Goal: Task Accomplishment & Management: Manage account settings

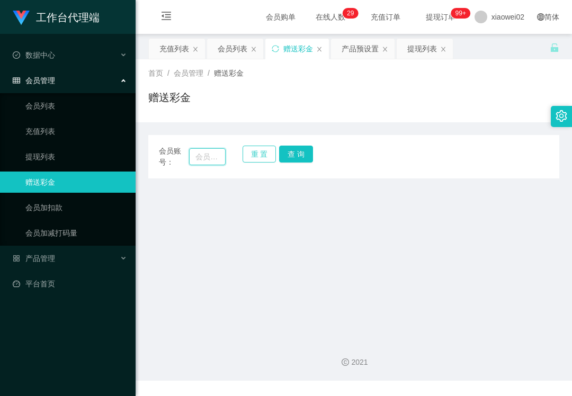
drag, startPoint x: 216, startPoint y: 158, endPoint x: 242, endPoint y: 158, distance: 26.0
click at [216, 158] on input "text" at bounding box center [207, 156] width 37 height 17
paste input "Khoo1818"
type input "Khoo1818"
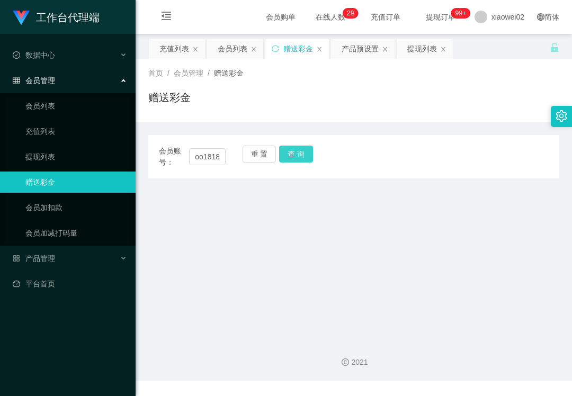
click at [292, 155] on button "查 询" at bounding box center [296, 154] width 34 height 17
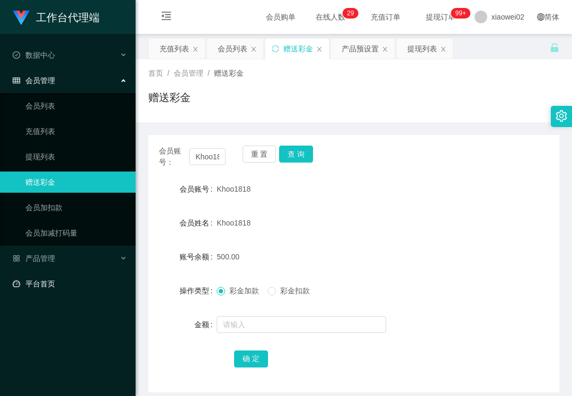
drag, startPoint x: 11, startPoint y: 306, endPoint x: 33, endPoint y: 271, distance: 41.2
click at [13, 306] on div "工作台代理端 数据中心 会员管理 会员列表 充值列表 提现列表 赠送彩金 会员加扣款 会员加减打码量 产品管理 平台首页" at bounding box center [68, 198] width 136 height 396
click at [47, 257] on span "产品管理" at bounding box center [34, 258] width 42 height 8
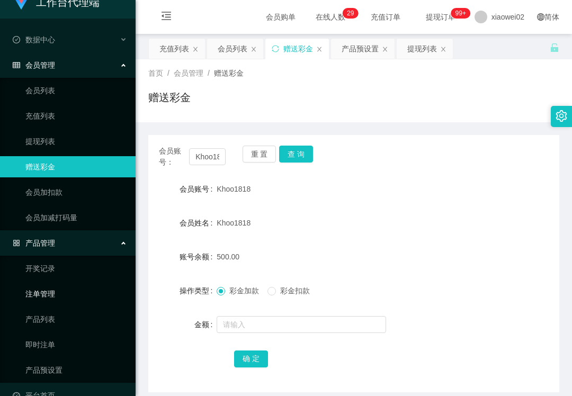
scroll to position [34, 0]
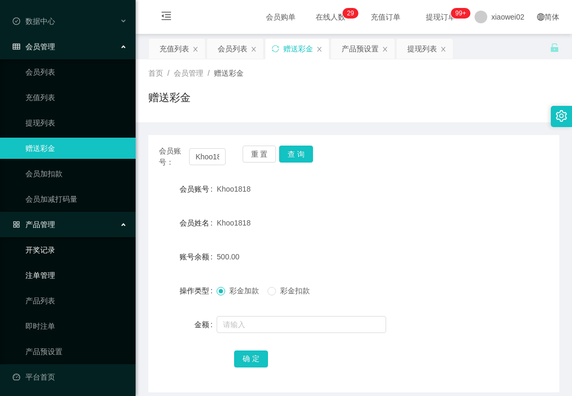
drag, startPoint x: 83, startPoint y: 268, endPoint x: 90, endPoint y: 255, distance: 15.2
click at [83, 268] on link "注单管理" at bounding box center [76, 275] width 102 height 21
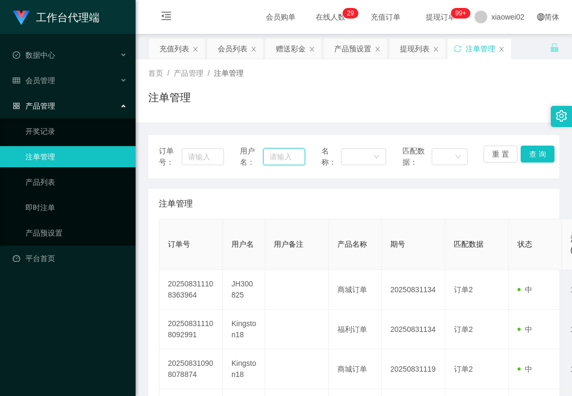
click at [278, 159] on input "text" at bounding box center [283, 156] width 41 height 17
paste input "Kingston18"
type input "Kingston18"
click at [522, 150] on button "查 询" at bounding box center [538, 154] width 34 height 17
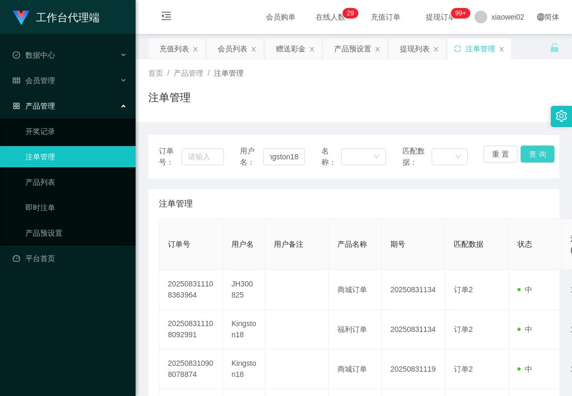
scroll to position [0, 0]
click at [522, 151] on button "查 询" at bounding box center [538, 154] width 34 height 17
click at [522, 151] on div "重 置 查 询" at bounding box center [516, 157] width 65 height 22
click at [522, 151] on button "查 询" at bounding box center [538, 154] width 34 height 17
click at [524, 155] on button "查 询" at bounding box center [538, 154] width 34 height 17
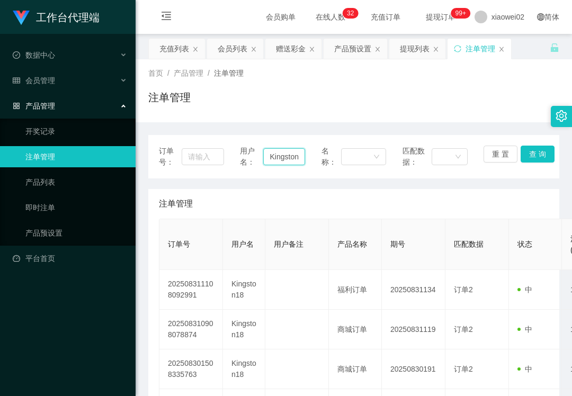
click at [278, 156] on input "Kingston18" at bounding box center [283, 156] width 41 height 17
drag, startPoint x: 506, startPoint y: 153, endPoint x: 500, endPoint y: 153, distance: 6.4
click at [506, 153] on button "重 置" at bounding box center [501, 154] width 34 height 17
click at [293, 161] on input "text" at bounding box center [283, 156] width 41 height 17
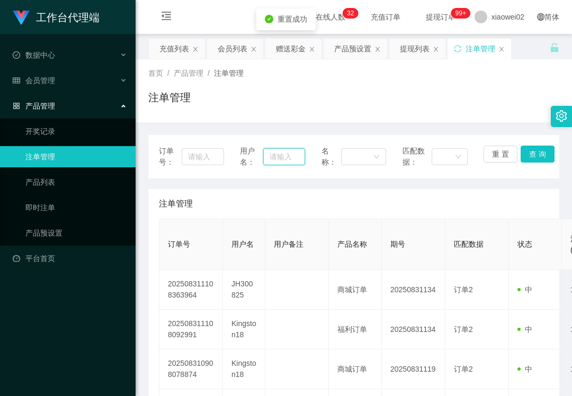
paste input "Kingston18"
type input "Kingston18"
click at [525, 153] on button "查 询" at bounding box center [538, 154] width 34 height 17
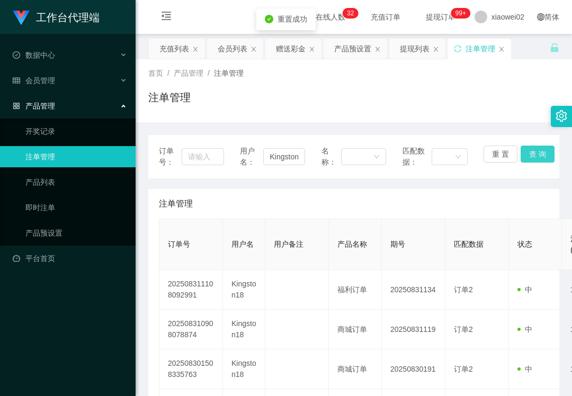
click at [525, 153] on button "查 询" at bounding box center [538, 154] width 34 height 17
click at [525, 153] on div "重 置 查 询" at bounding box center [516, 157] width 65 height 22
click at [525, 153] on button "查 询" at bounding box center [538, 154] width 34 height 17
click at [506, 159] on button "重 置" at bounding box center [501, 154] width 34 height 17
click at [283, 164] on input "text" at bounding box center [283, 156] width 41 height 17
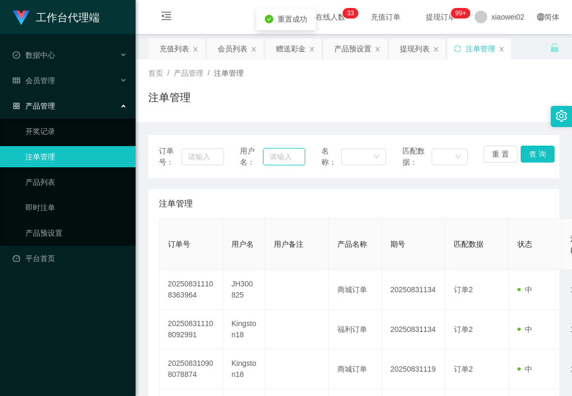
paste input "Kingston18"
type input "Kingston18"
click at [534, 150] on button "查 询" at bounding box center [538, 154] width 34 height 17
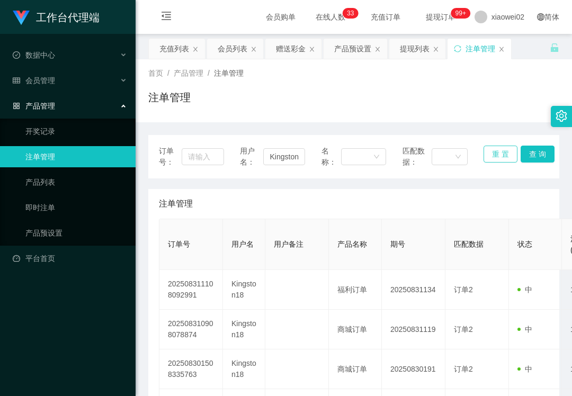
click at [490, 159] on button "重 置" at bounding box center [501, 154] width 34 height 17
click at [299, 157] on input "text" at bounding box center [283, 156] width 41 height 17
paste input "Kingston18"
type input "Kingston18"
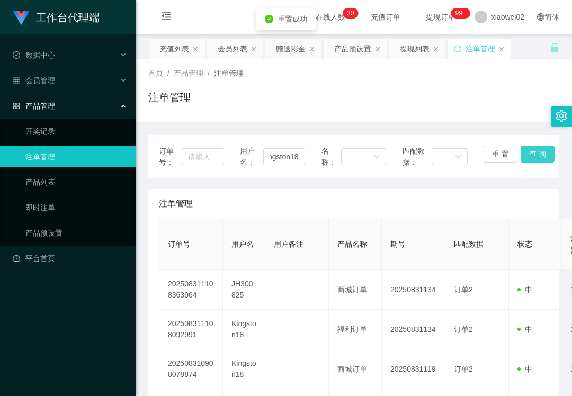
click at [521, 159] on button "查 询" at bounding box center [538, 154] width 34 height 17
click at [496, 157] on button "重 置" at bounding box center [501, 154] width 34 height 17
click at [287, 146] on div "用户名：" at bounding box center [272, 157] width 65 height 22
click at [284, 153] on input "text" at bounding box center [283, 156] width 41 height 17
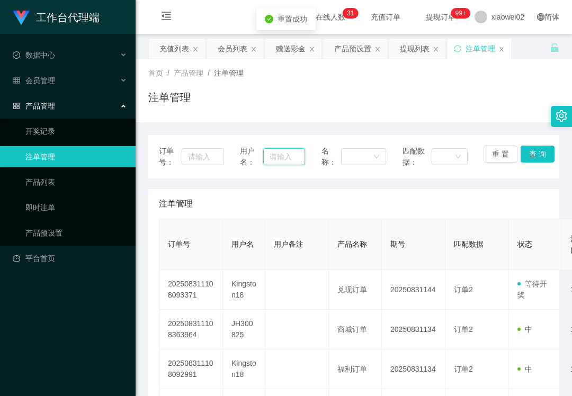
paste input "Kingston18"
type input "Kingston18"
click at [524, 157] on button "查 询" at bounding box center [538, 154] width 34 height 17
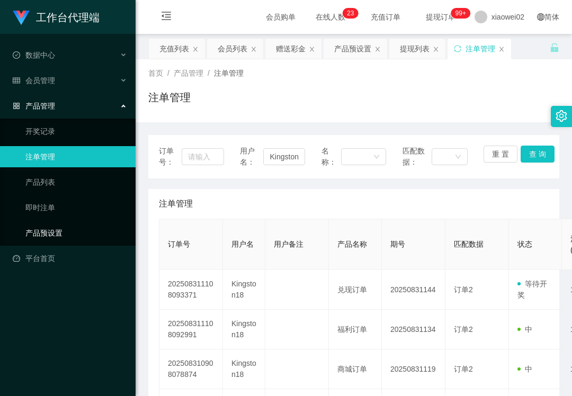
click at [57, 295] on div "工作台代理端 数据中心 会员管理 会员列表 充值列表 提现列表 赠送彩金 会员加扣款 会员加减打码量 产品管理 开奖记录 注单管理 产品列表 即时注单 产品预…" at bounding box center [68, 198] width 136 height 396
click at [492, 155] on button "重 置" at bounding box center [501, 154] width 34 height 17
drag, startPoint x: 276, startPoint y: 157, endPoint x: 282, endPoint y: 157, distance: 6.4
click at [278, 157] on input "text" at bounding box center [283, 156] width 41 height 17
paste input "Khoo1818"
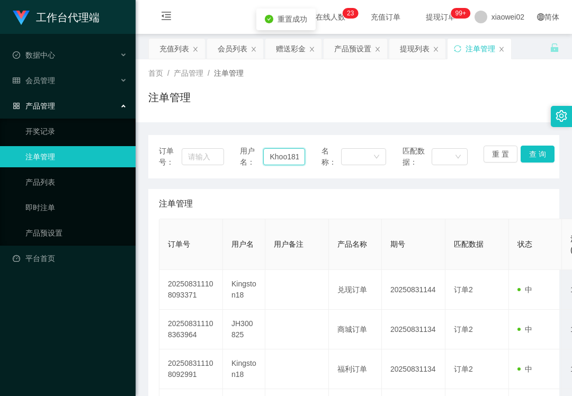
scroll to position [0, 5]
type input "Khoo1818"
click at [545, 151] on button "查 询" at bounding box center [538, 154] width 34 height 17
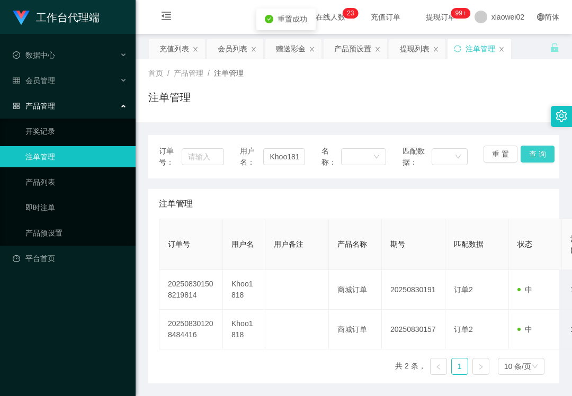
click at [537, 153] on button "查 询" at bounding box center [538, 154] width 34 height 17
click at [537, 153] on div "重 置 查 询" at bounding box center [516, 157] width 65 height 22
drag, startPoint x: 486, startPoint y: 153, endPoint x: 364, endPoint y: 153, distance: 121.8
click at [486, 153] on button "重 置" at bounding box center [501, 154] width 34 height 17
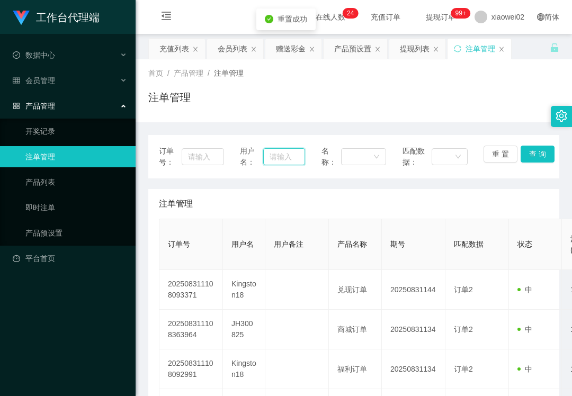
click at [284, 155] on input "text" at bounding box center [283, 156] width 41 height 17
paste input "Khoo1818"
type input "Khoo1818"
click at [524, 153] on button "查 询" at bounding box center [538, 154] width 34 height 17
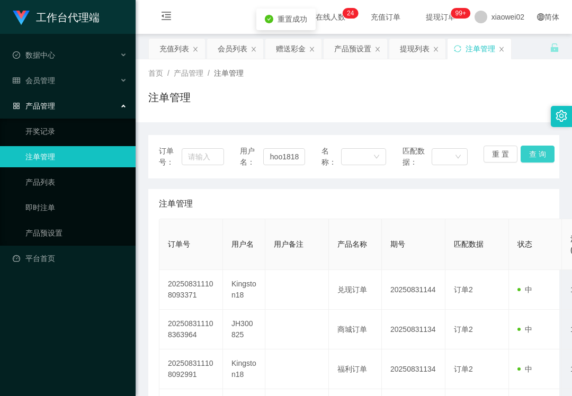
scroll to position [0, 0]
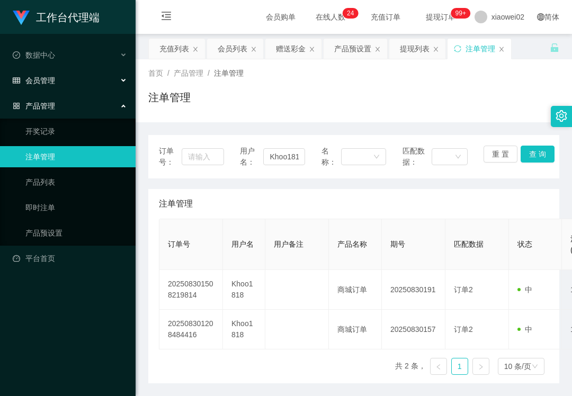
click at [69, 86] on div "会员管理" at bounding box center [68, 80] width 136 height 21
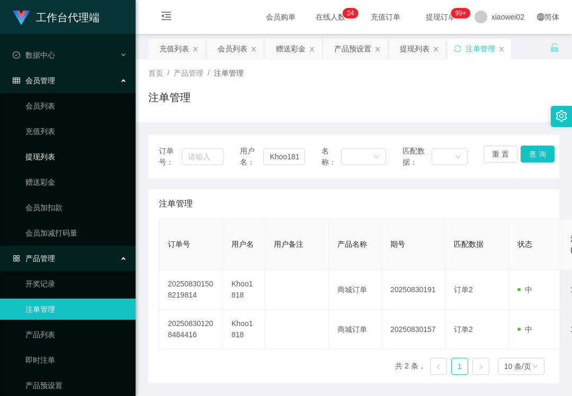
click at [66, 158] on link "提现列表" at bounding box center [76, 156] width 102 height 21
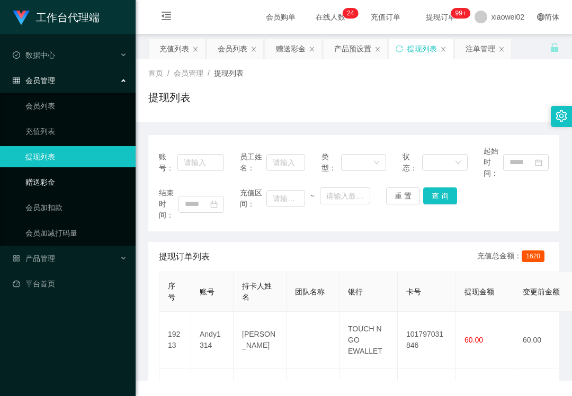
drag, startPoint x: 58, startPoint y: 181, endPoint x: 73, endPoint y: 174, distance: 16.8
click at [58, 181] on link "赠送彩金" at bounding box center [76, 182] width 102 height 21
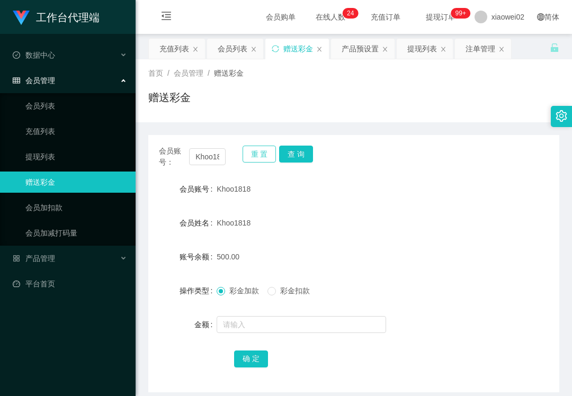
click at [261, 154] on button "重 置" at bounding box center [260, 154] width 34 height 17
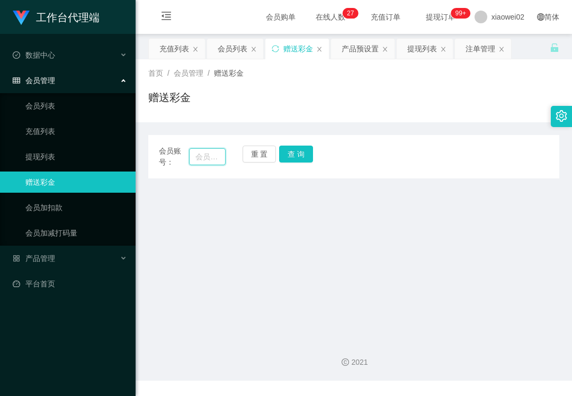
click at [191, 155] on input "text" at bounding box center [207, 156] width 37 height 17
paste input "Khoo1818"
type input "Khoo1818"
click at [301, 154] on button "查 询" at bounding box center [296, 154] width 34 height 17
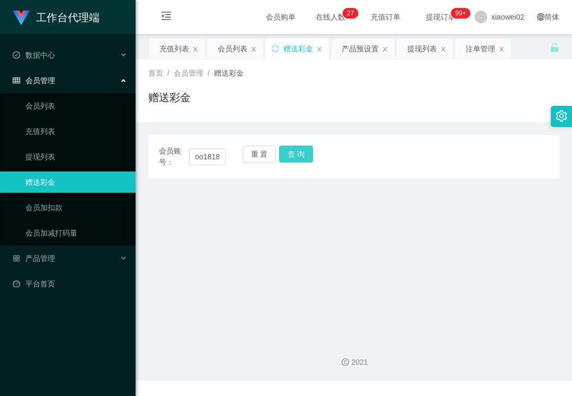
scroll to position [0, 0]
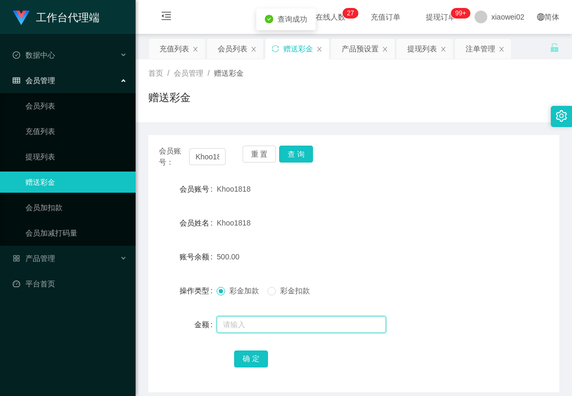
click at [244, 325] on input "text" at bounding box center [302, 324] width 170 height 17
type input "200"
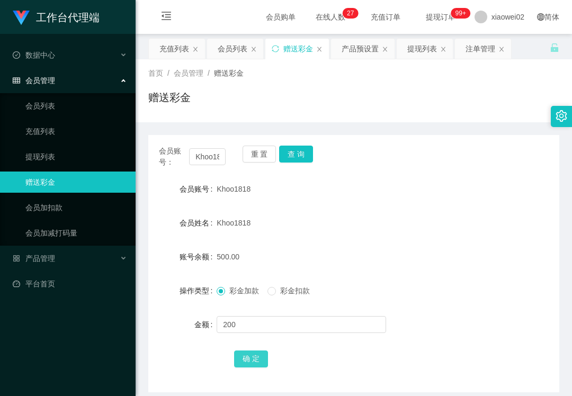
click at [253, 361] on button "确 定" at bounding box center [251, 359] width 34 height 17
click at [45, 95] on link "会员列表" at bounding box center [76, 105] width 102 height 21
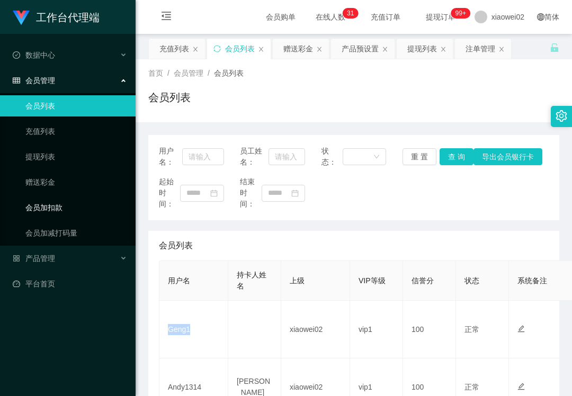
click at [81, 199] on link "会员加扣款" at bounding box center [76, 207] width 102 height 21
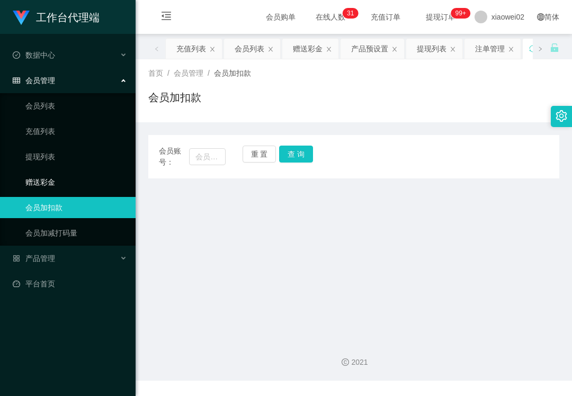
click at [84, 185] on link "赠送彩金" at bounding box center [76, 182] width 102 height 21
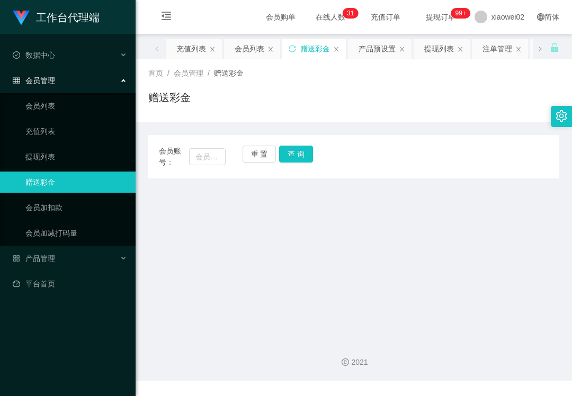
click at [219, 147] on div "会员账号：" at bounding box center [192, 157] width 67 height 22
drag, startPoint x: 217, startPoint y: 162, endPoint x: 278, endPoint y: 158, distance: 61.0
click at [218, 162] on input "text" at bounding box center [207, 156] width 37 height 17
paste input "Shahruk37"
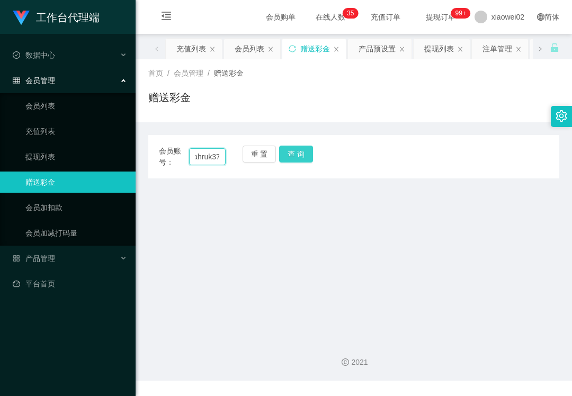
type input "Shahruk37"
drag, startPoint x: 287, startPoint y: 156, endPoint x: 286, endPoint y: 161, distance: 5.3
click at [287, 156] on button "查 询" at bounding box center [296, 154] width 34 height 17
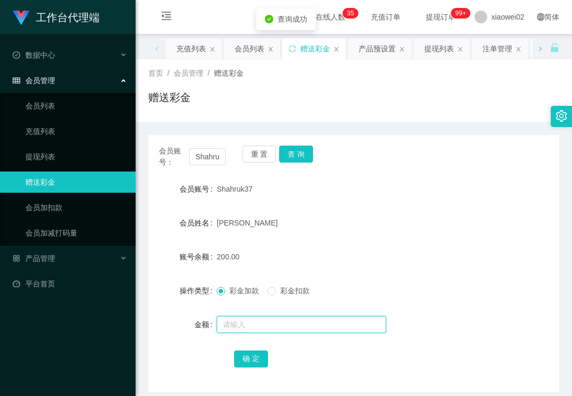
click at [269, 323] on input "text" at bounding box center [302, 324] width 170 height 17
type input "300"
drag, startPoint x: 254, startPoint y: 356, endPoint x: 242, endPoint y: 358, distance: 12.8
click at [254, 356] on button "确 定" at bounding box center [251, 359] width 34 height 17
click at [82, 100] on link "会员列表" at bounding box center [76, 105] width 102 height 21
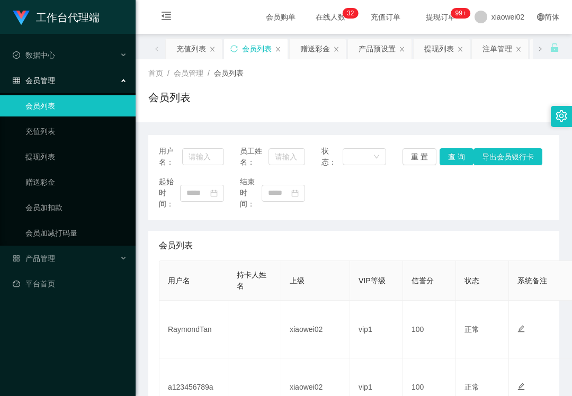
drag, startPoint x: 41, startPoint y: 344, endPoint x: 53, endPoint y: 312, distance: 34.7
click at [41, 344] on div "工作台代理端 数据中心 会员管理 会员列表 充值列表 提现列表 赠送彩金 会员加扣款 会员加减打码量 产品管理 平台首页" at bounding box center [68, 198] width 136 height 396
click at [14, 380] on div "工作台代理端 数据中心 会员管理 会员列表 充值列表 提现列表 赠送彩金 会员加扣款 会员加减打码量 产品管理 平台首页" at bounding box center [68, 198] width 136 height 396
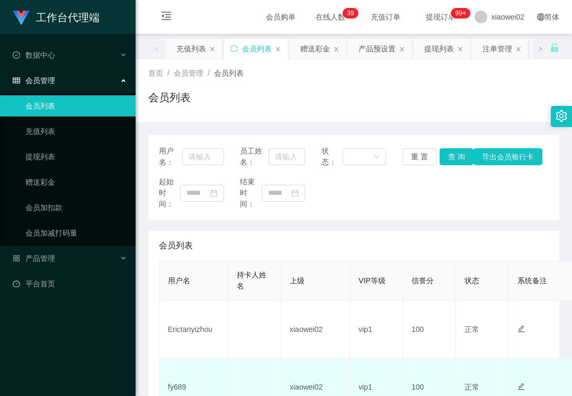
click at [174, 389] on td "fy689" at bounding box center [193, 388] width 69 height 58
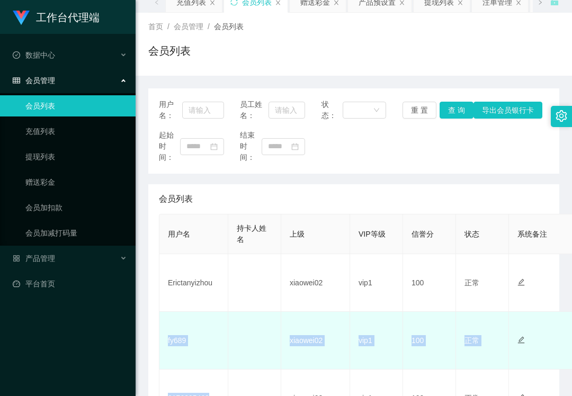
copy tbody "fy689 xiaowei02 vip1 100 正常 禁止登录 禁止投注 0.00 非代理 编 辑 账 变 设置备注 0176895468"
click at [176, 340] on td "fy689" at bounding box center [193, 341] width 69 height 58
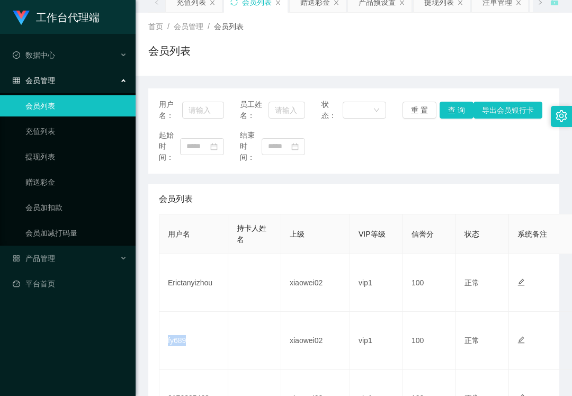
click at [39, 365] on div "工作台代理端 数据中心 会员管理 会员列表 充值列表 提现列表 赠送彩金 会员加扣款 会员加减打码量 产品管理 平台首页" at bounding box center [68, 198] width 136 height 396
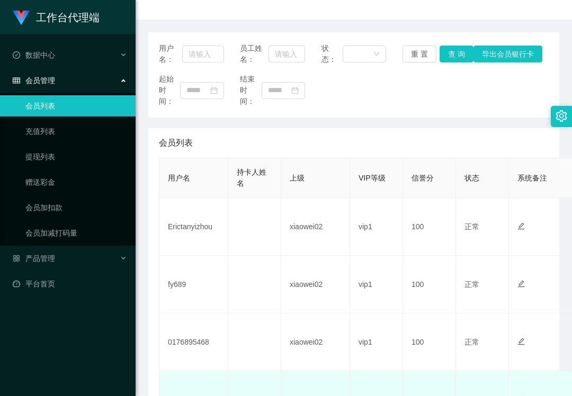
scroll to position [188, 0]
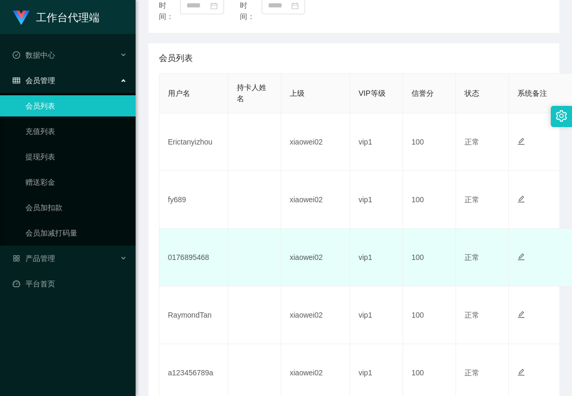
click at [197, 258] on td "0176895468" at bounding box center [193, 258] width 69 height 58
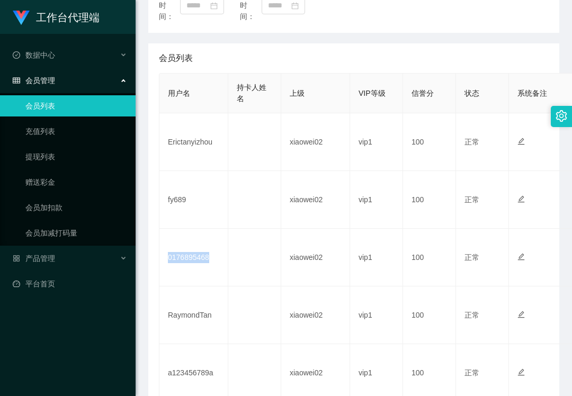
copy td "0176895468"
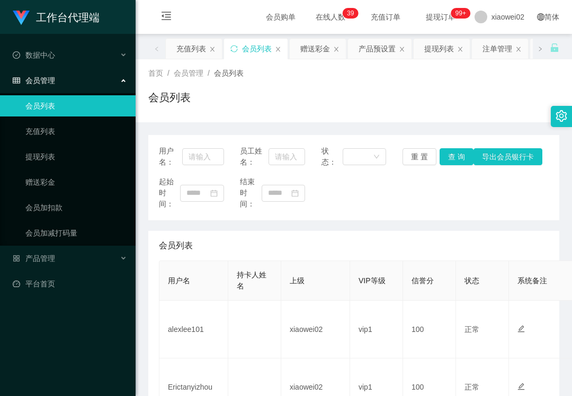
click at [183, 301] on td "alexlee101" at bounding box center [193, 330] width 69 height 58
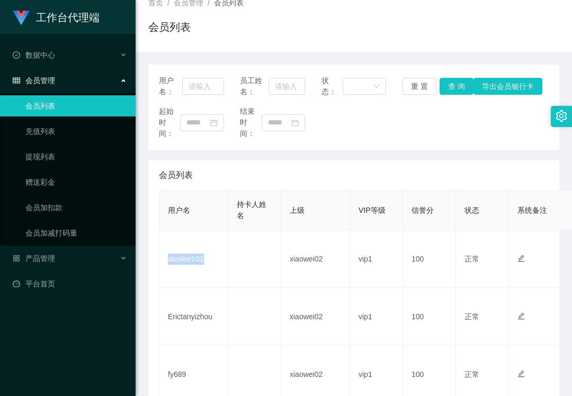
click at [310, 162] on div "会员列表" at bounding box center [354, 175] width 390 height 30
click at [96, 273] on link "平台首页" at bounding box center [70, 283] width 114 height 21
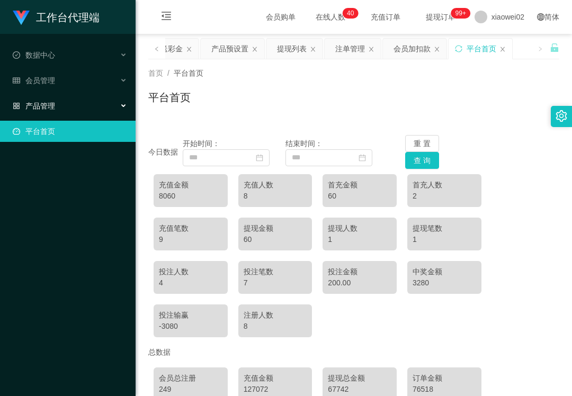
click at [66, 99] on div "产品管理" at bounding box center [68, 105] width 136 height 21
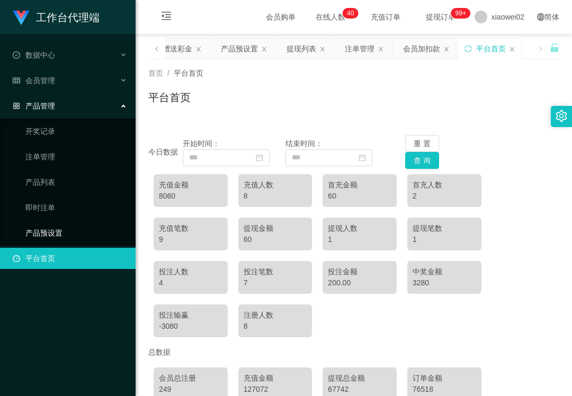
click at [55, 222] on link "产品预设置" at bounding box center [76, 232] width 102 height 21
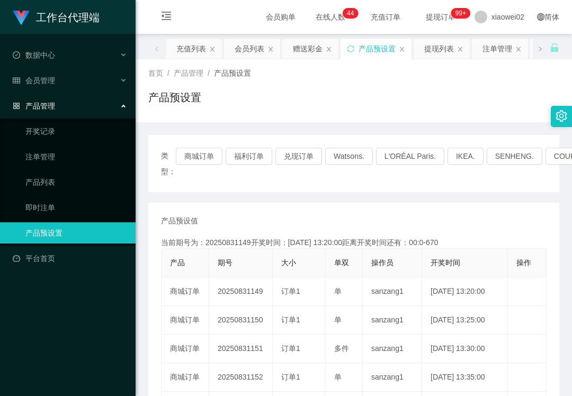
click at [392, 110] on div "产品预设置" at bounding box center [353, 102] width 411 height 24
click at [68, 81] on div "会员管理" at bounding box center [68, 80] width 136 height 21
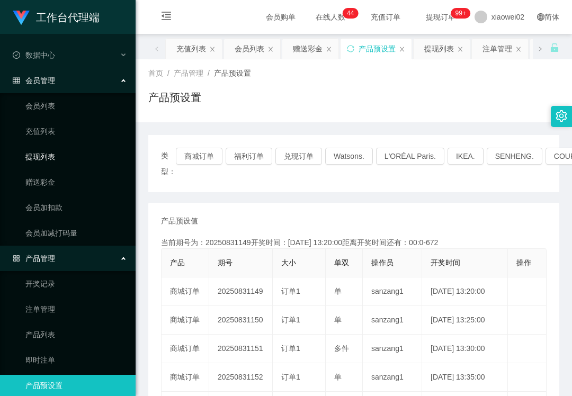
click at [56, 147] on link "提现列表" at bounding box center [76, 156] width 102 height 21
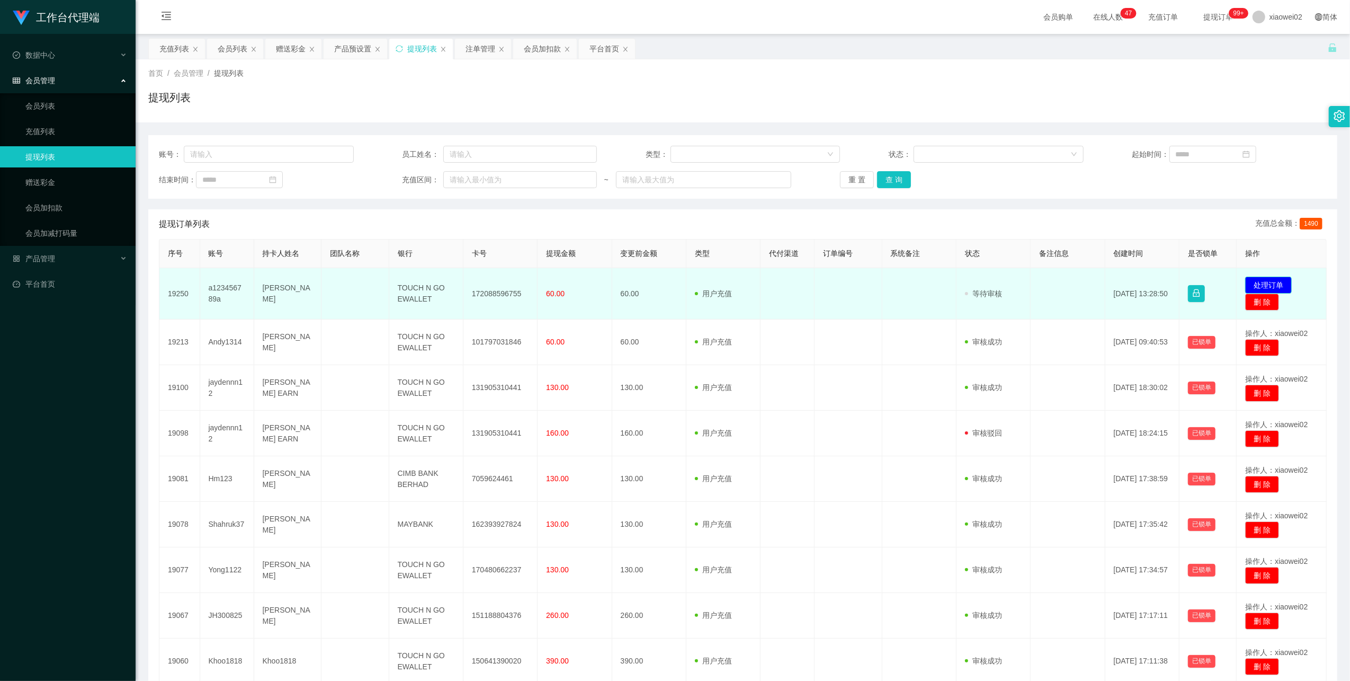
click at [572, 282] on button "处理订单" at bounding box center [1268, 285] width 47 height 17
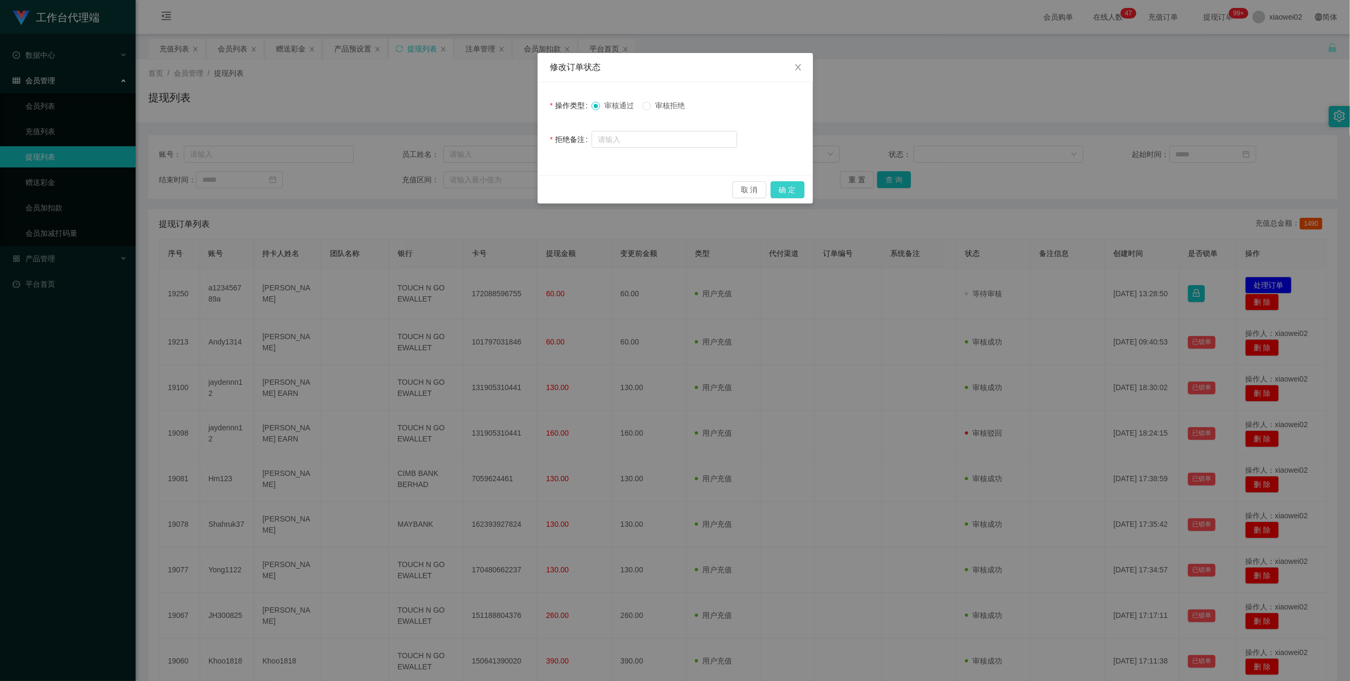
click at [572, 190] on button "确 定" at bounding box center [788, 189] width 34 height 17
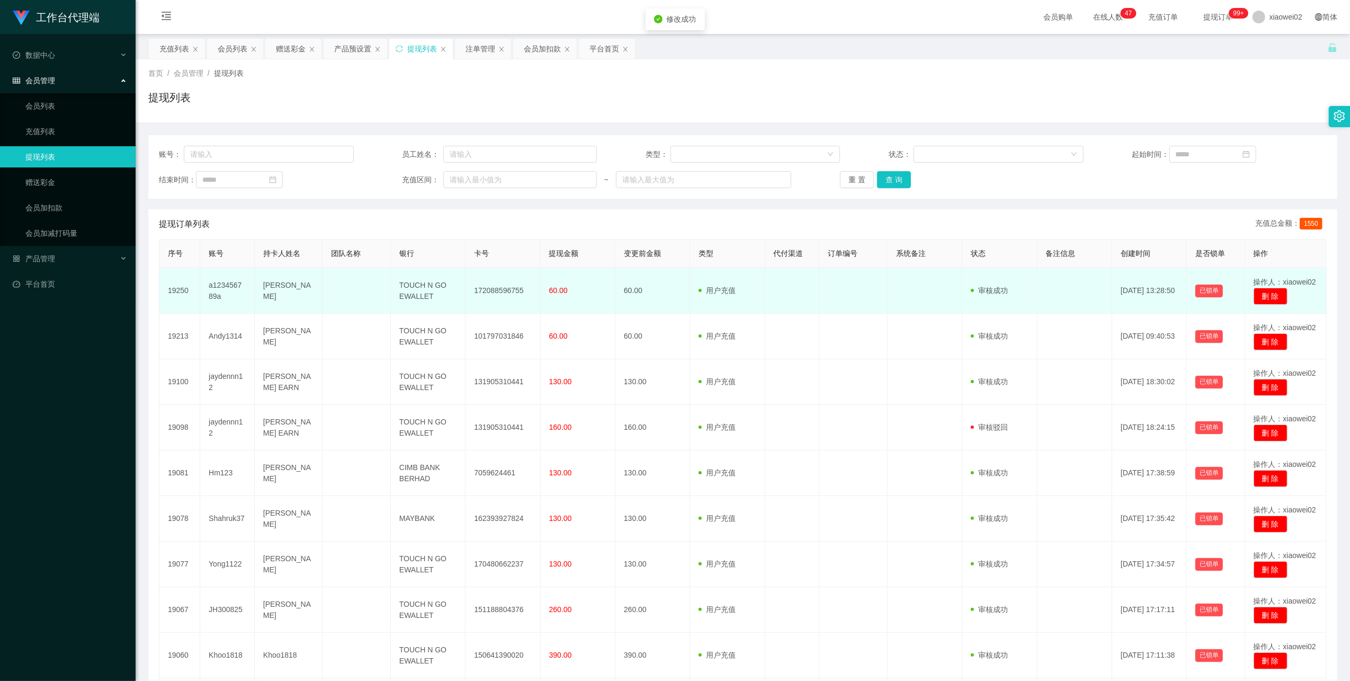
click at [485, 288] on td "172088596755" at bounding box center [503, 291] width 75 height 46
copy td "172088596755"
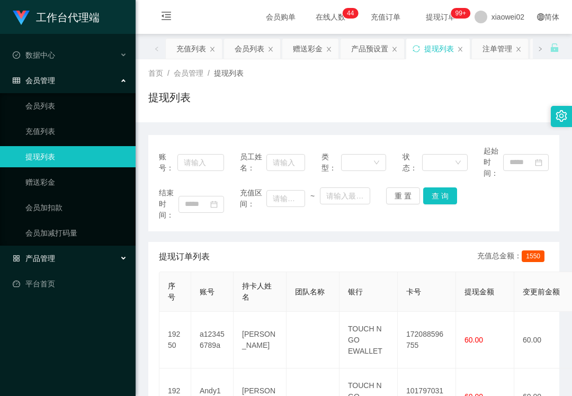
click at [53, 254] on span "产品管理" at bounding box center [34, 258] width 42 height 8
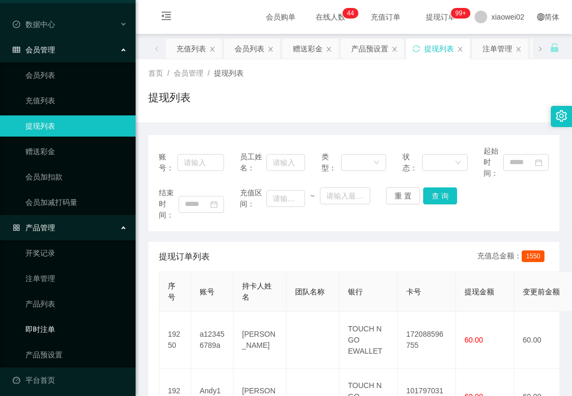
scroll to position [32, 0]
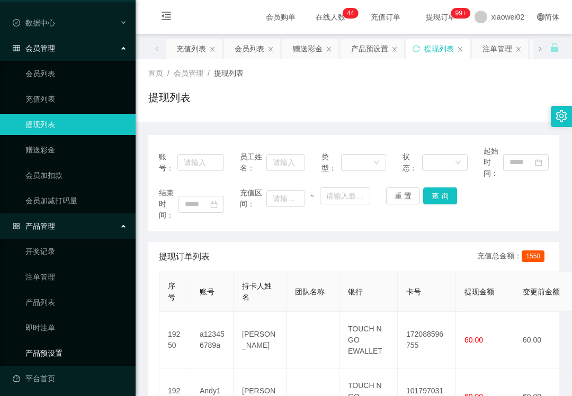
click at [65, 343] on link "产品预设置" at bounding box center [76, 353] width 102 height 21
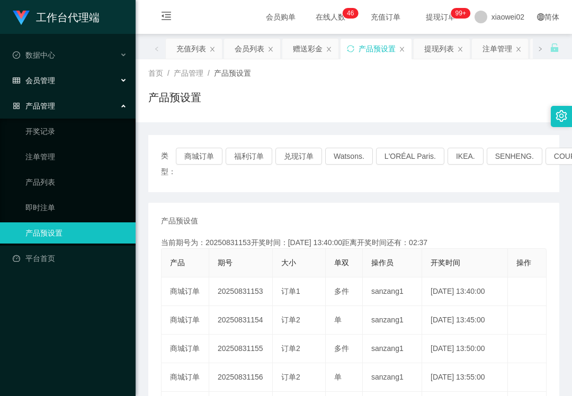
click at [51, 77] on span "会员管理" at bounding box center [34, 80] width 42 height 8
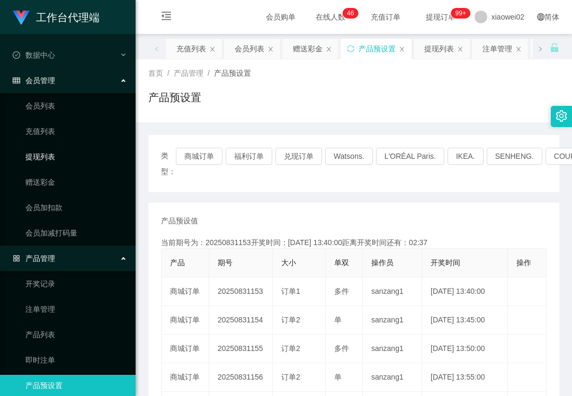
click at [70, 153] on link "提现列表" at bounding box center [76, 156] width 102 height 21
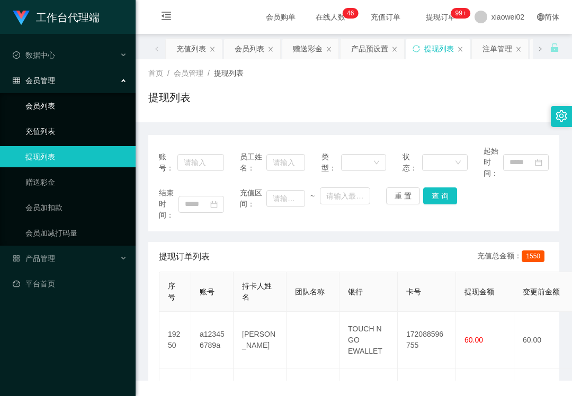
click at [58, 105] on link "会员列表" at bounding box center [76, 105] width 102 height 21
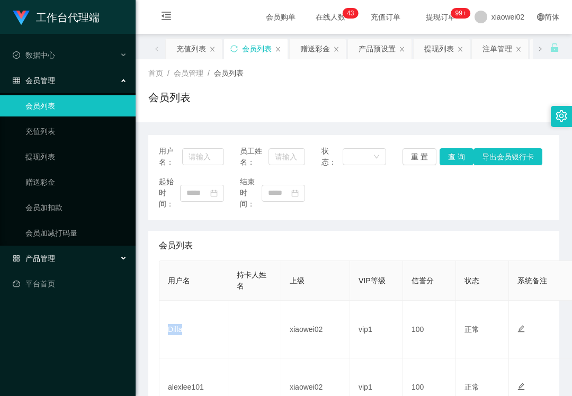
click at [62, 273] on link "平台首页" at bounding box center [70, 283] width 114 height 21
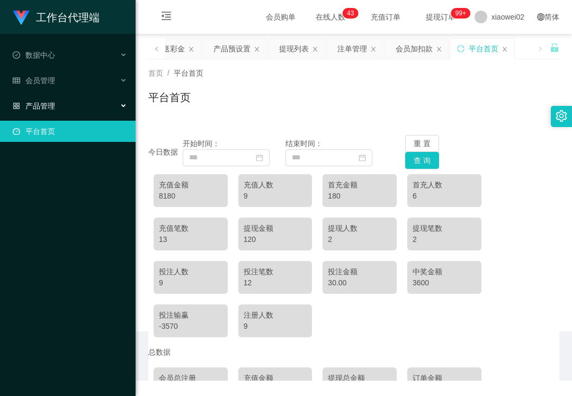
click at [72, 90] on ul "数据中心 会员管理 会员列表 充值列表 提现列表 赠送彩金 会员加扣款 会员加减打码量 产品管理 平台首页" at bounding box center [68, 93] width 136 height 119
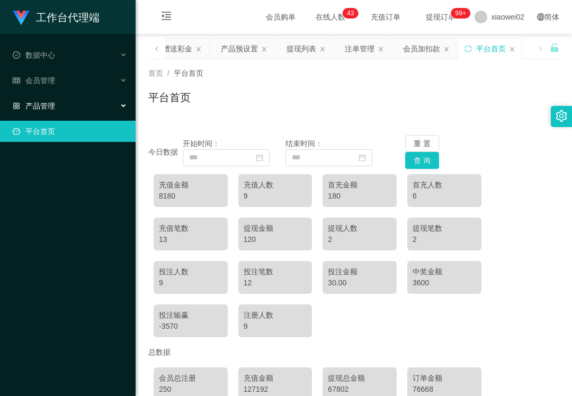
click at [66, 97] on div "产品管理" at bounding box center [68, 105] width 136 height 21
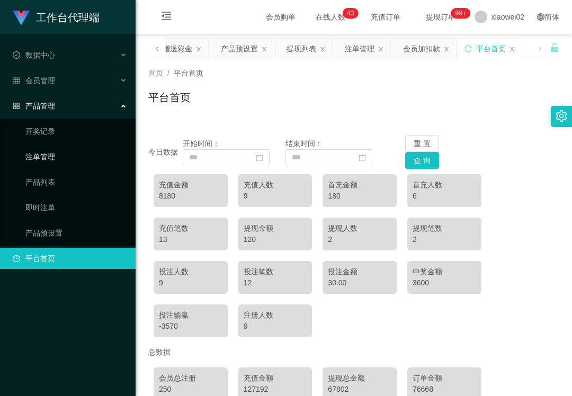
click at [66, 153] on link "注单管理" at bounding box center [76, 156] width 102 height 21
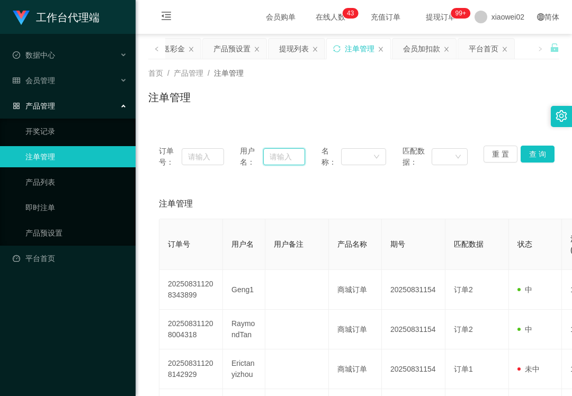
click at [296, 155] on input "text" at bounding box center [283, 156] width 41 height 17
click at [283, 157] on input "text" at bounding box center [283, 156] width 41 height 17
paste input "Geng1"
click at [530, 156] on button "查 询" at bounding box center [538, 154] width 34 height 17
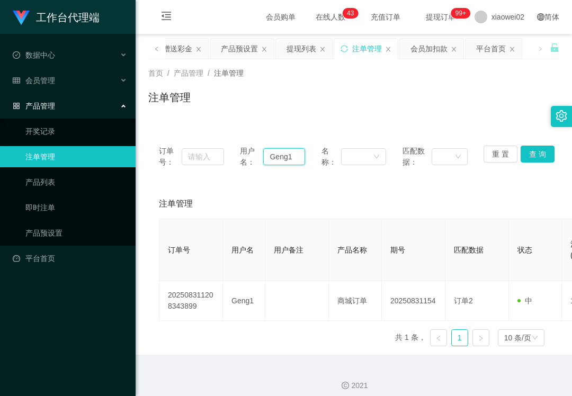
click at [272, 153] on input "Geng1" at bounding box center [283, 156] width 41 height 17
drag, startPoint x: 272, startPoint y: 153, endPoint x: 341, endPoint y: 150, distance: 69.4
click at [272, 153] on input "Geng1" at bounding box center [283, 156] width 41 height 17
paste input "RaymondTan"
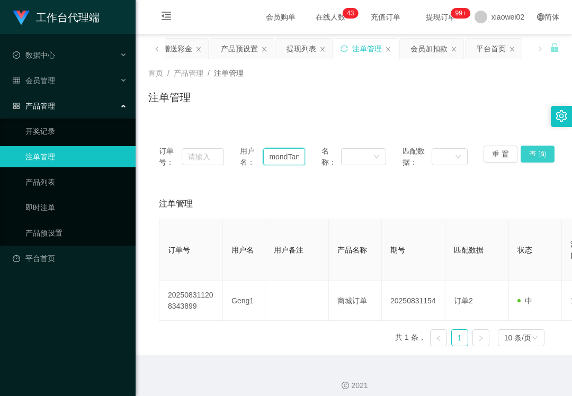
type input "RaymondTan"
click at [528, 153] on button "查 询" at bounding box center [538, 154] width 34 height 17
click at [526, 153] on div "重 置 查 询" at bounding box center [516, 157] width 65 height 22
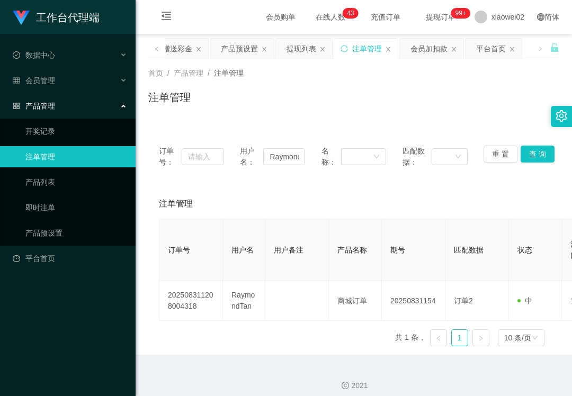
click at [7, 371] on div "工作台代理端 数据中心 会员管理 会员列表 充值列表 提现列表 赠送彩金 会员加扣款 会员加减打码量 产品管理 开奖记录 注单管理 产品列表 即时注单 产品预…" at bounding box center [68, 198] width 136 height 396
click at [66, 85] on div "会员管理" at bounding box center [68, 80] width 136 height 21
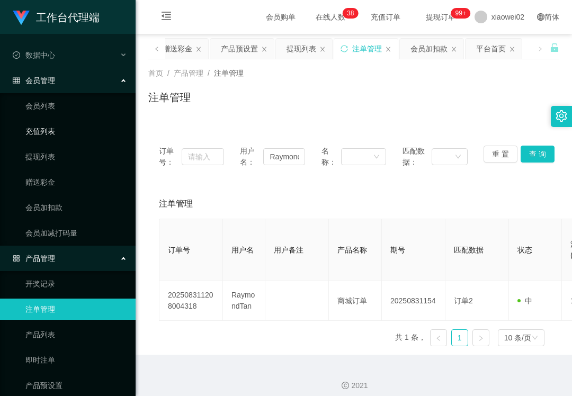
drag, startPoint x: 75, startPoint y: 126, endPoint x: 74, endPoint y: 140, distance: 13.8
click at [75, 126] on link "充值列表" at bounding box center [76, 131] width 102 height 21
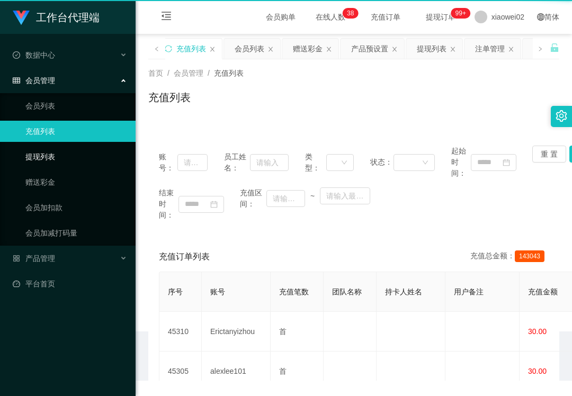
click at [69, 154] on link "提现列表" at bounding box center [76, 156] width 102 height 21
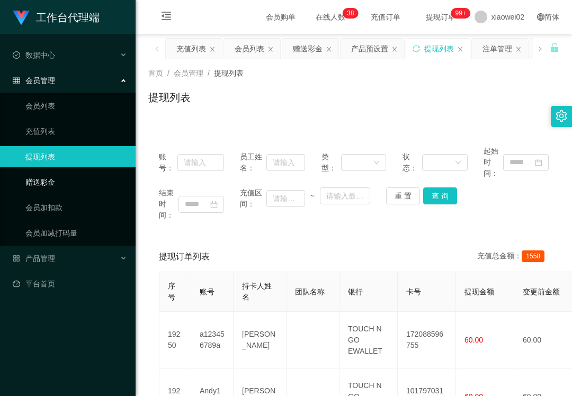
click at [39, 186] on link "赠送彩金" at bounding box center [76, 182] width 102 height 21
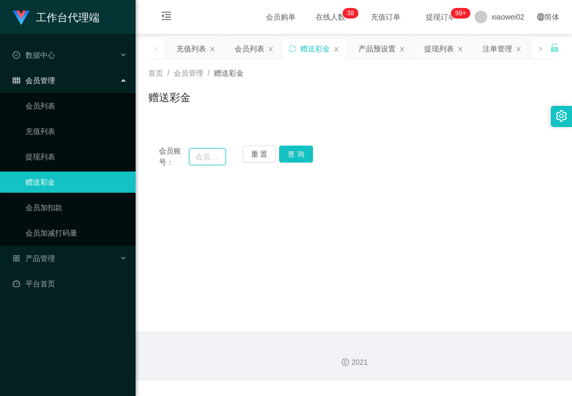
drag, startPoint x: 203, startPoint y: 157, endPoint x: 223, endPoint y: 153, distance: 19.9
click at [203, 157] on input "text" at bounding box center [207, 156] width 37 height 17
paste input "Erictanyizhou"
type input "Erictanyizhou"
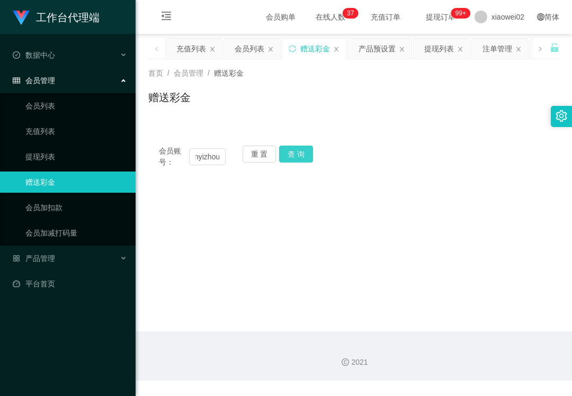
click at [300, 147] on button "查 询" at bounding box center [296, 154] width 34 height 17
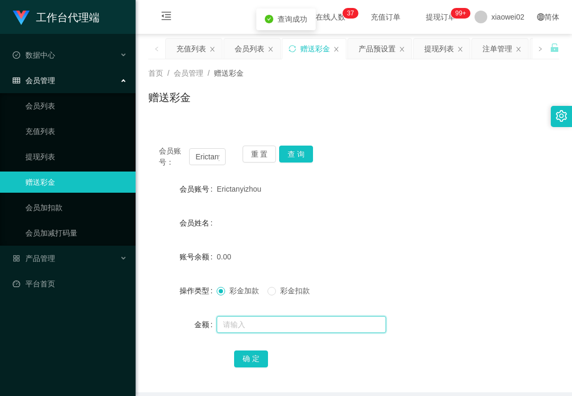
click at [239, 327] on input "text" at bounding box center [302, 324] width 170 height 17
type input "60"
click at [242, 359] on button "确 定" at bounding box center [251, 359] width 34 height 17
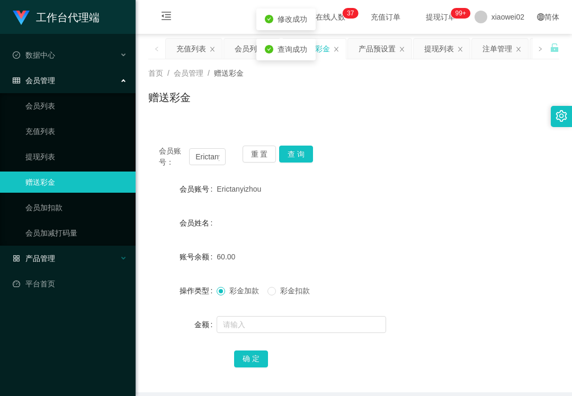
click at [61, 257] on div "产品管理" at bounding box center [68, 258] width 136 height 21
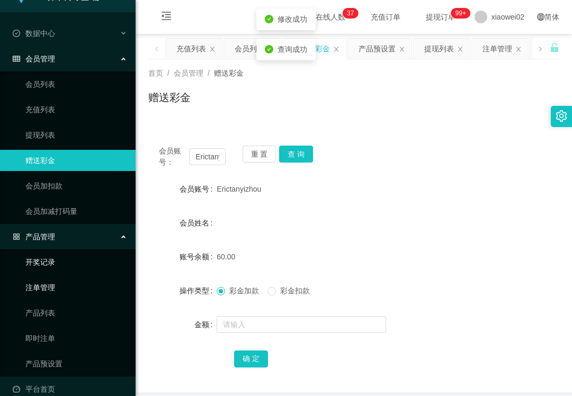
scroll to position [34, 0]
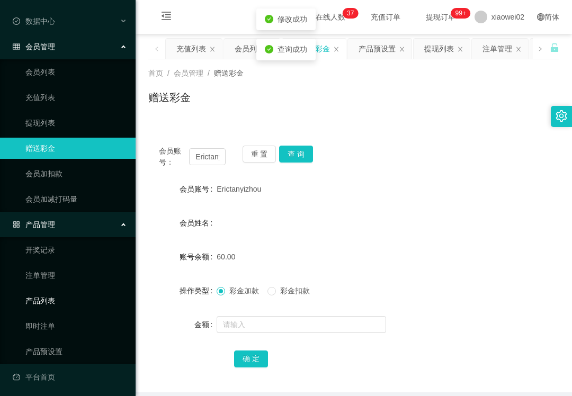
click at [59, 291] on link "产品列表" at bounding box center [76, 300] width 102 height 21
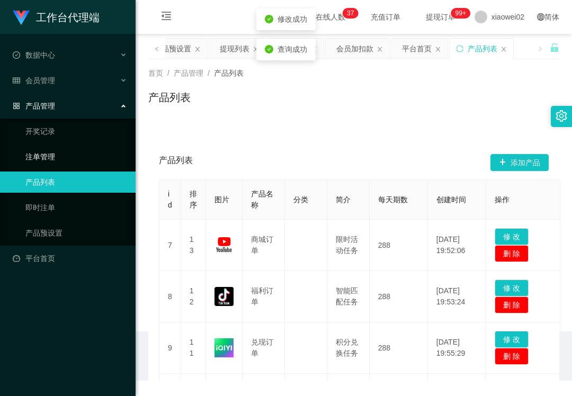
click at [59, 278] on div "工作台代理端 数据中心 会员管理 会员列表 充值列表 提现列表 赠送彩金 会员加扣款 会员加减打码量 产品管理 开奖记录 注单管理 产品列表 即时注单 产品预…" at bounding box center [68, 198] width 136 height 396
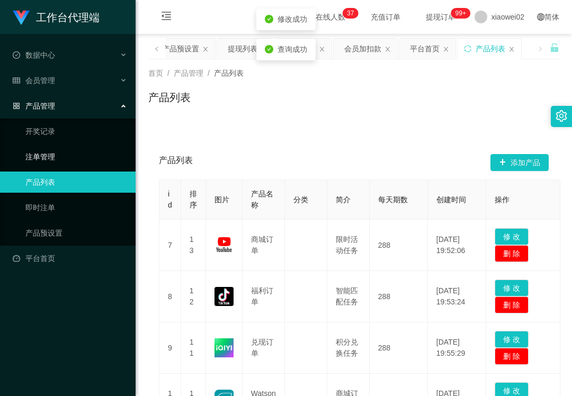
click at [53, 146] on link "注单管理" at bounding box center [76, 156] width 102 height 21
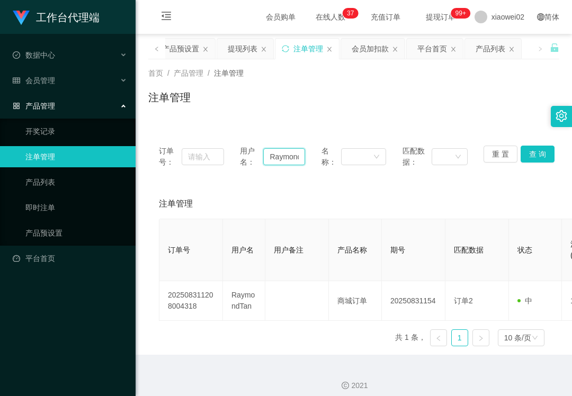
click at [271, 157] on input "RaymondTan" at bounding box center [283, 156] width 41 height 17
paste input "Erictanyizhou"
type input "Erictanyizhou"
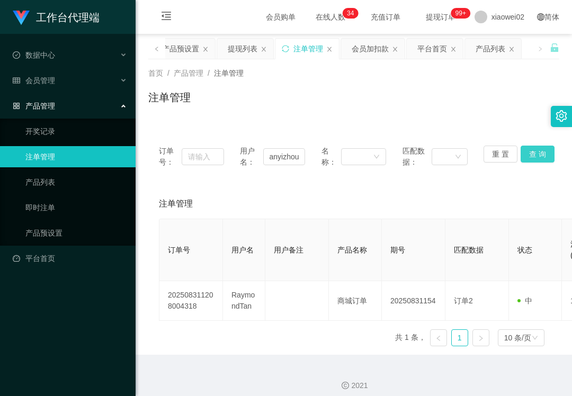
click at [532, 150] on button "查 询" at bounding box center [538, 154] width 34 height 17
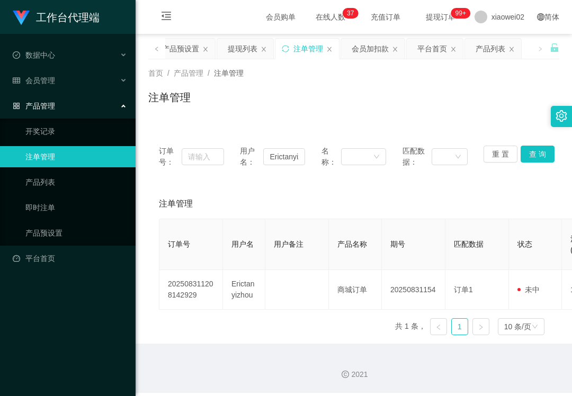
click at [69, 388] on div "工作台代理端 数据中心 会员管理 会员列表 充值列表 提现列表 赠送彩金 会员加扣款 会员加减打码量 产品管理 开奖记录 注单管理 产品列表 即时注单 产品预…" at bounding box center [68, 198] width 136 height 396
click at [53, 70] on div "会员管理" at bounding box center [68, 80] width 136 height 21
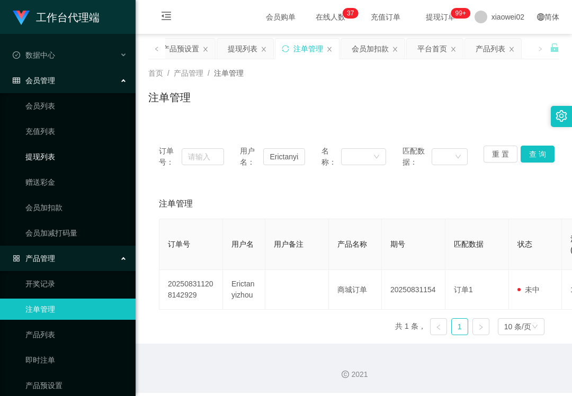
click at [53, 151] on link "提现列表" at bounding box center [76, 156] width 102 height 21
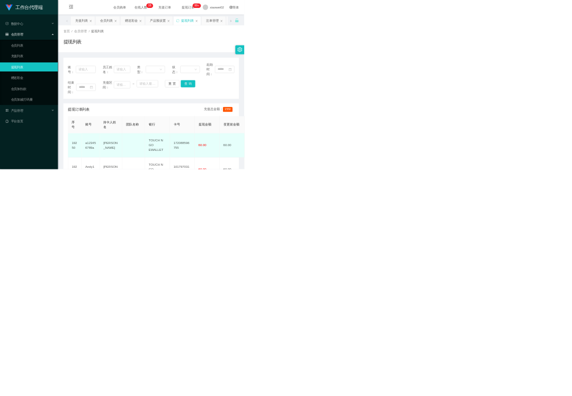
scroll to position [70, 0]
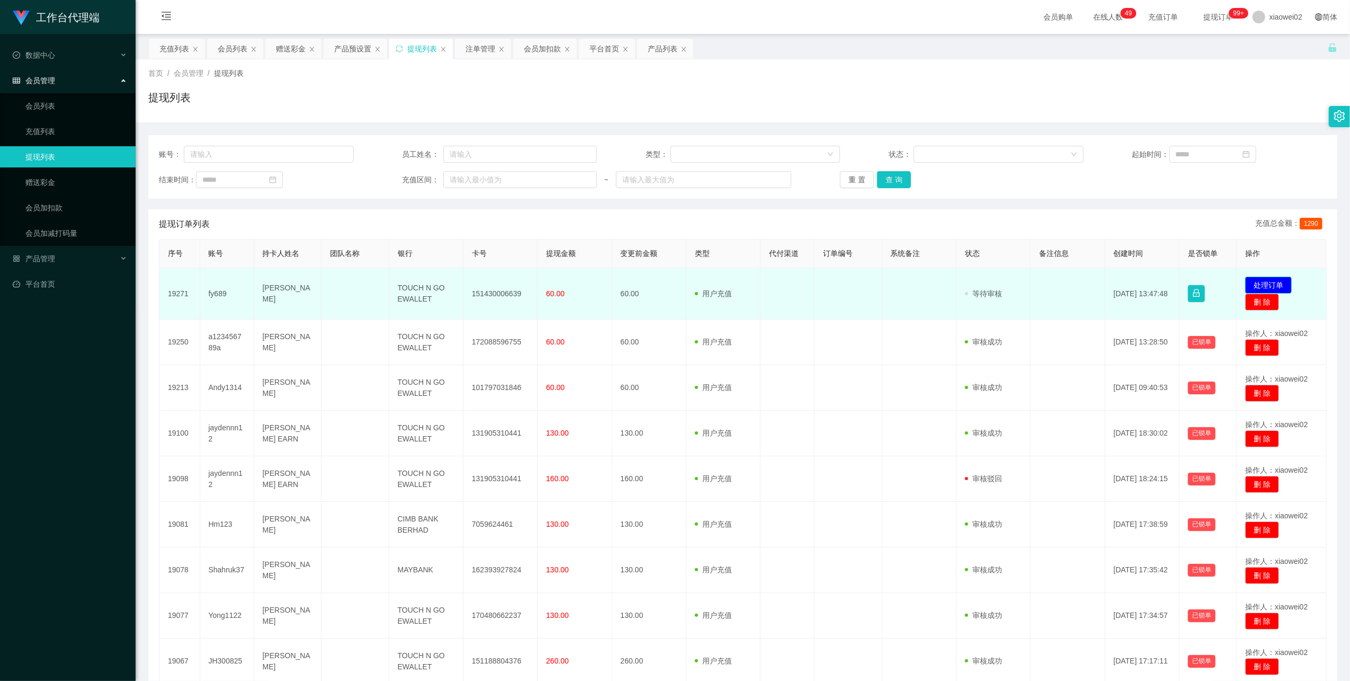
click at [1268, 278] on button "处理订单" at bounding box center [1268, 285] width 47 height 17
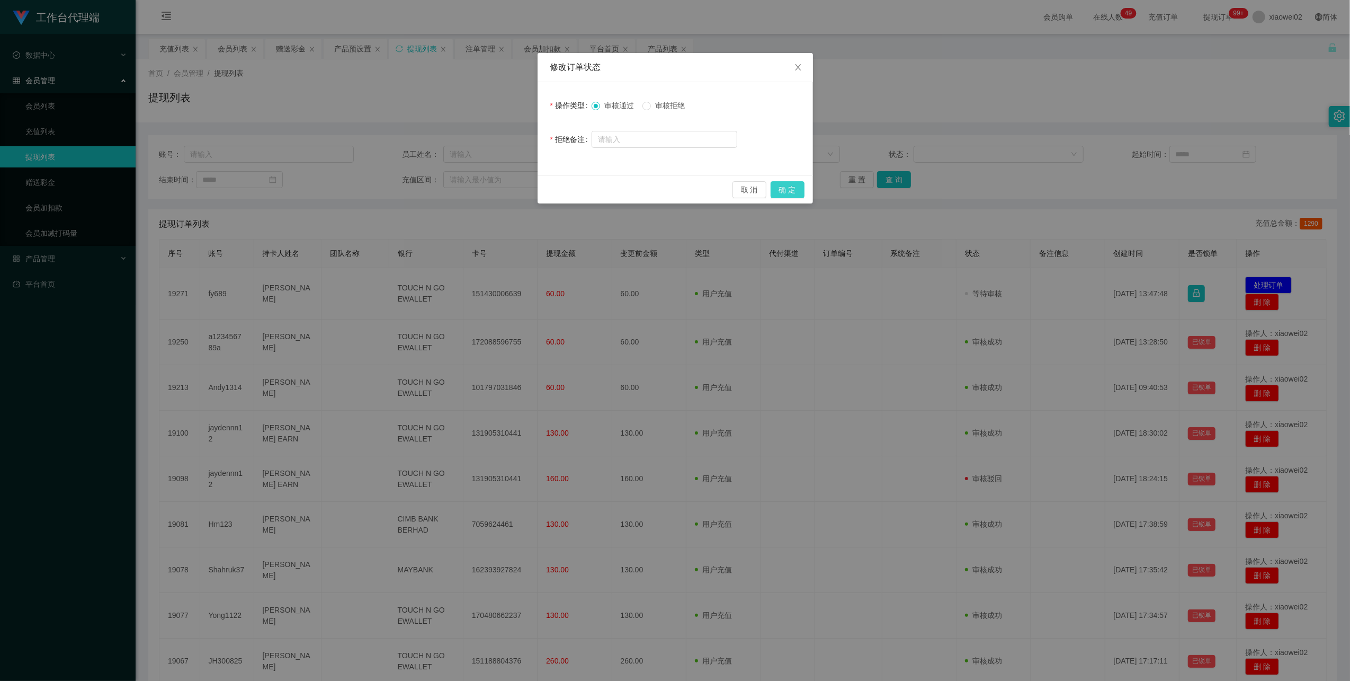
drag, startPoint x: 791, startPoint y: 191, endPoint x: 827, endPoint y: 188, distance: 36.7
click at [791, 191] on button "确 定" at bounding box center [788, 189] width 34 height 17
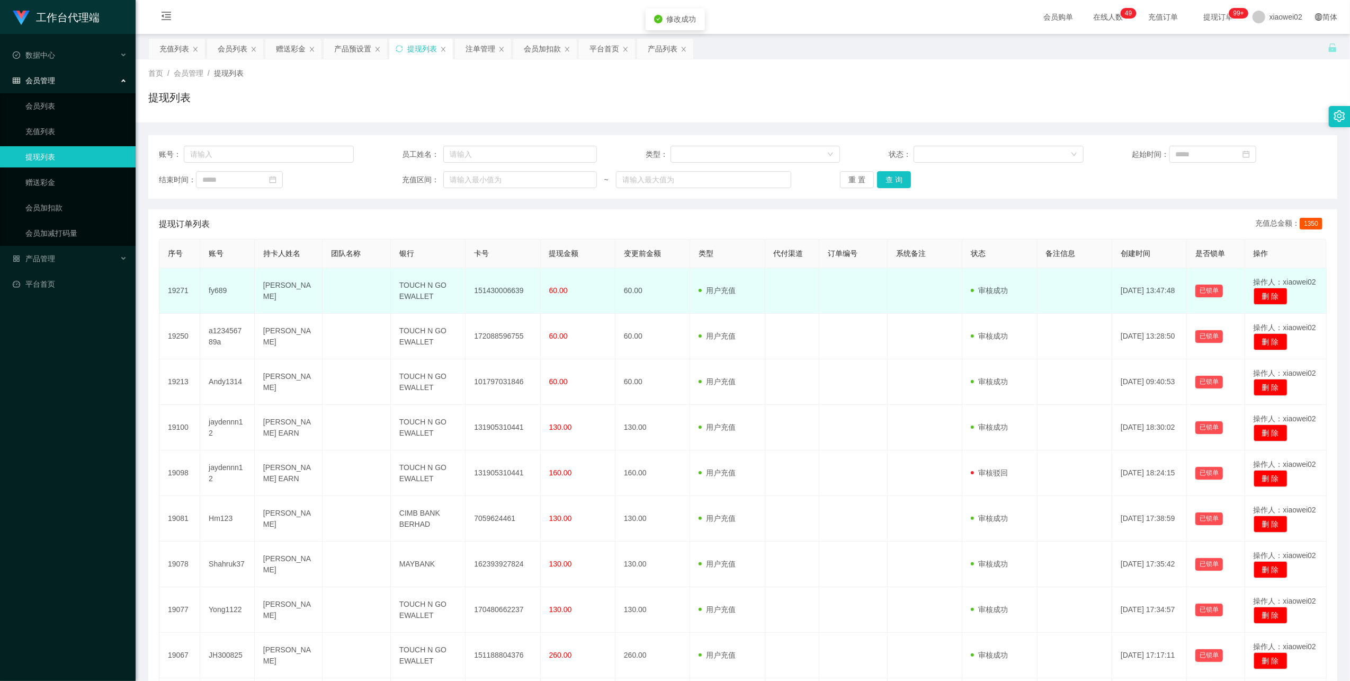
click at [505, 300] on td "151430006639" at bounding box center [503, 291] width 75 height 46
click at [505, 296] on td "151430006639" at bounding box center [503, 291] width 75 height 46
click at [505, 292] on td "151430006639" at bounding box center [503, 291] width 75 height 46
click at [507, 291] on td "151430006639" at bounding box center [503, 291] width 75 height 46
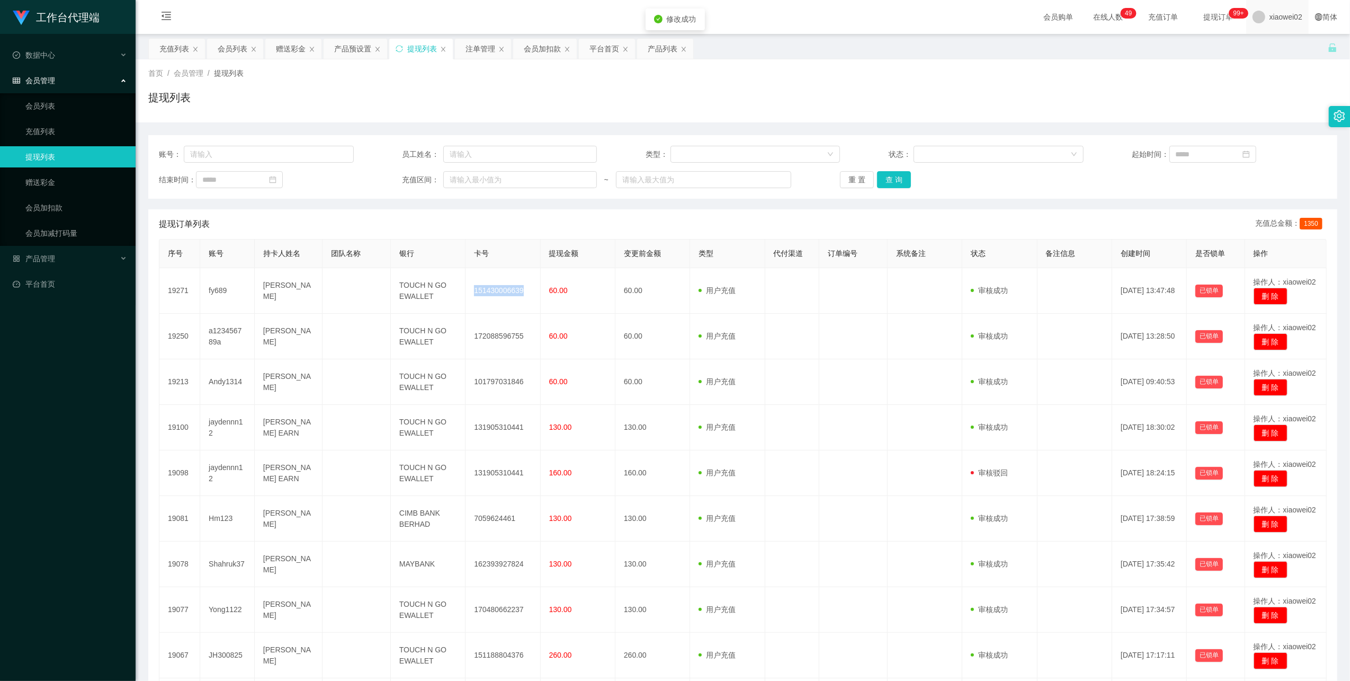
copy td "151430006639"
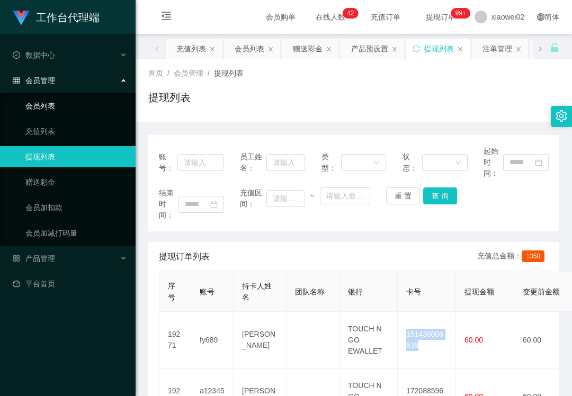
click at [68, 100] on link "会员列表" at bounding box center [76, 105] width 102 height 21
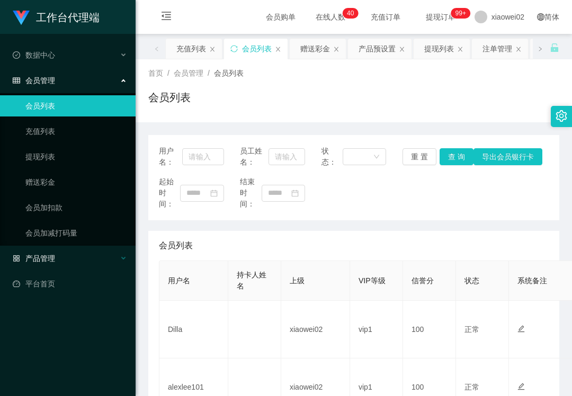
drag, startPoint x: 63, startPoint y: 244, endPoint x: 60, endPoint y: 252, distance: 8.7
click at [60, 251] on ul "数据中心 会员管理 会员列表 充值列表 提现列表 赠送彩金 会员加扣款 会员加减打码量 产品管理 平台首页" at bounding box center [68, 169] width 136 height 271
click at [60, 252] on div "产品管理" at bounding box center [68, 258] width 136 height 21
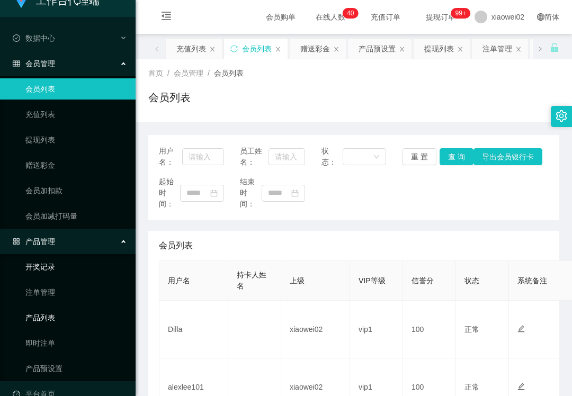
scroll to position [34, 0]
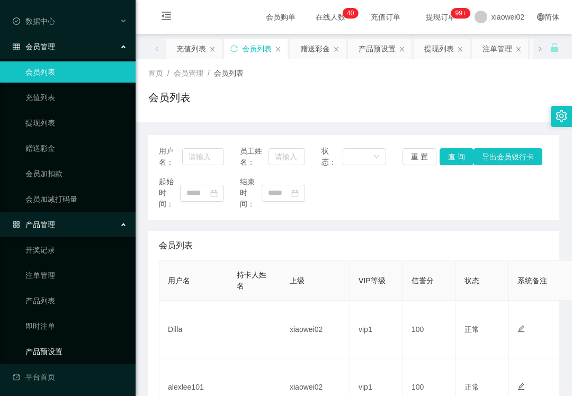
click at [60, 348] on link "产品预设置" at bounding box center [76, 351] width 102 height 21
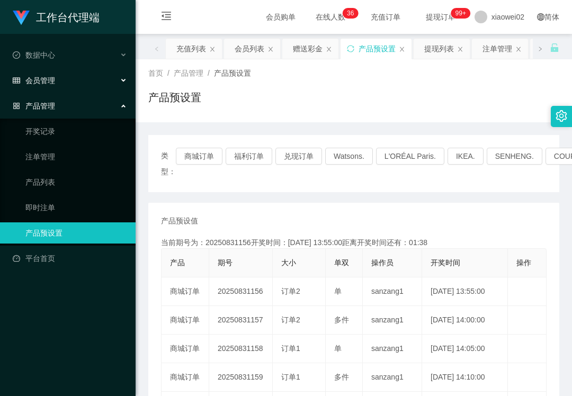
click at [38, 86] on div "会员管理" at bounding box center [68, 80] width 136 height 21
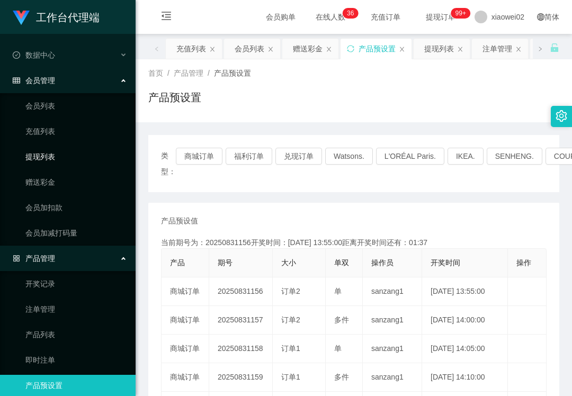
click at [73, 146] on link "提现列表" at bounding box center [76, 156] width 102 height 21
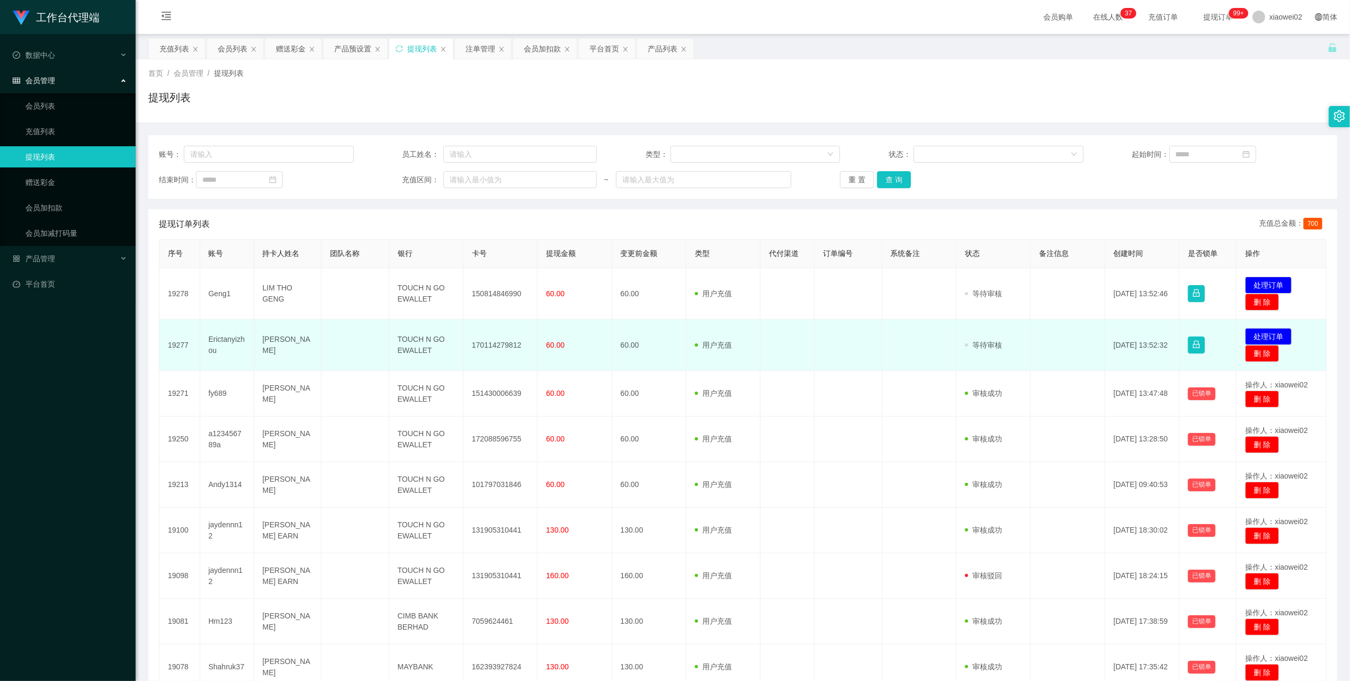
click at [572, 332] on td "发起代付 处理订单 删 除" at bounding box center [1282, 344] width 90 height 51
click at [572, 332] on button "处理订单" at bounding box center [1268, 336] width 47 height 17
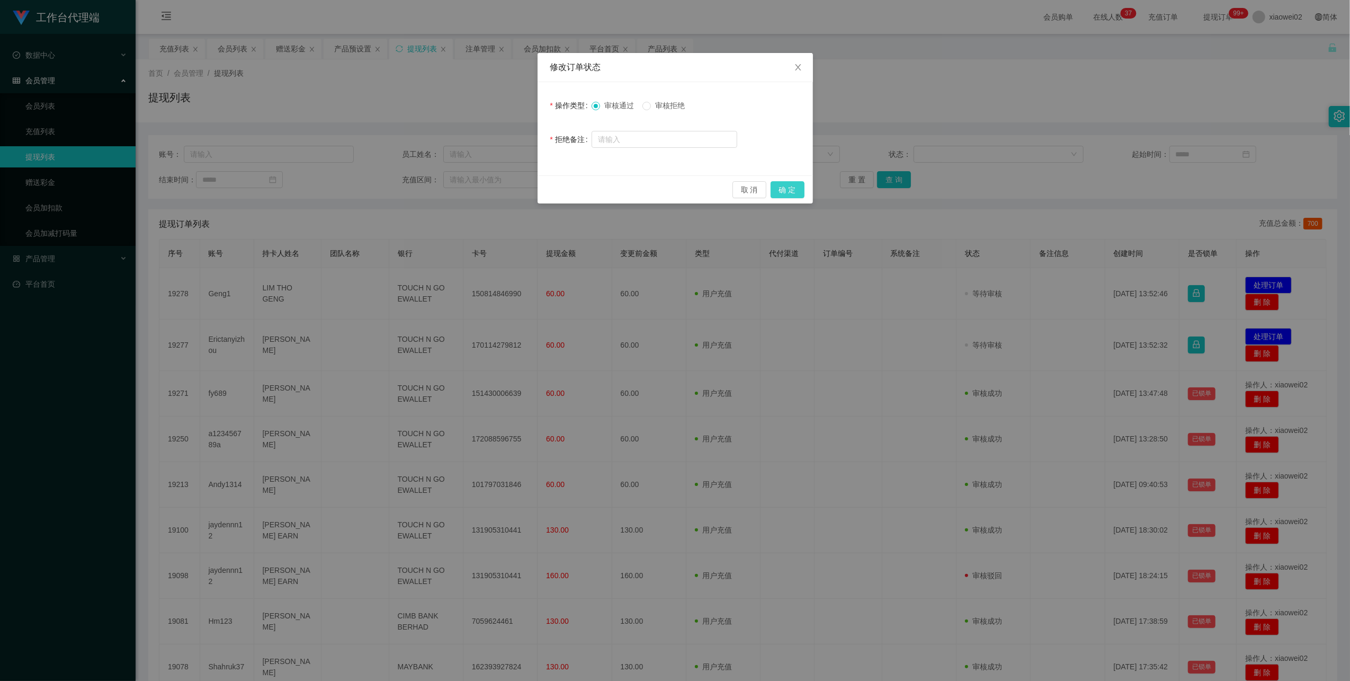
click at [572, 191] on button "确 定" at bounding box center [788, 189] width 34 height 17
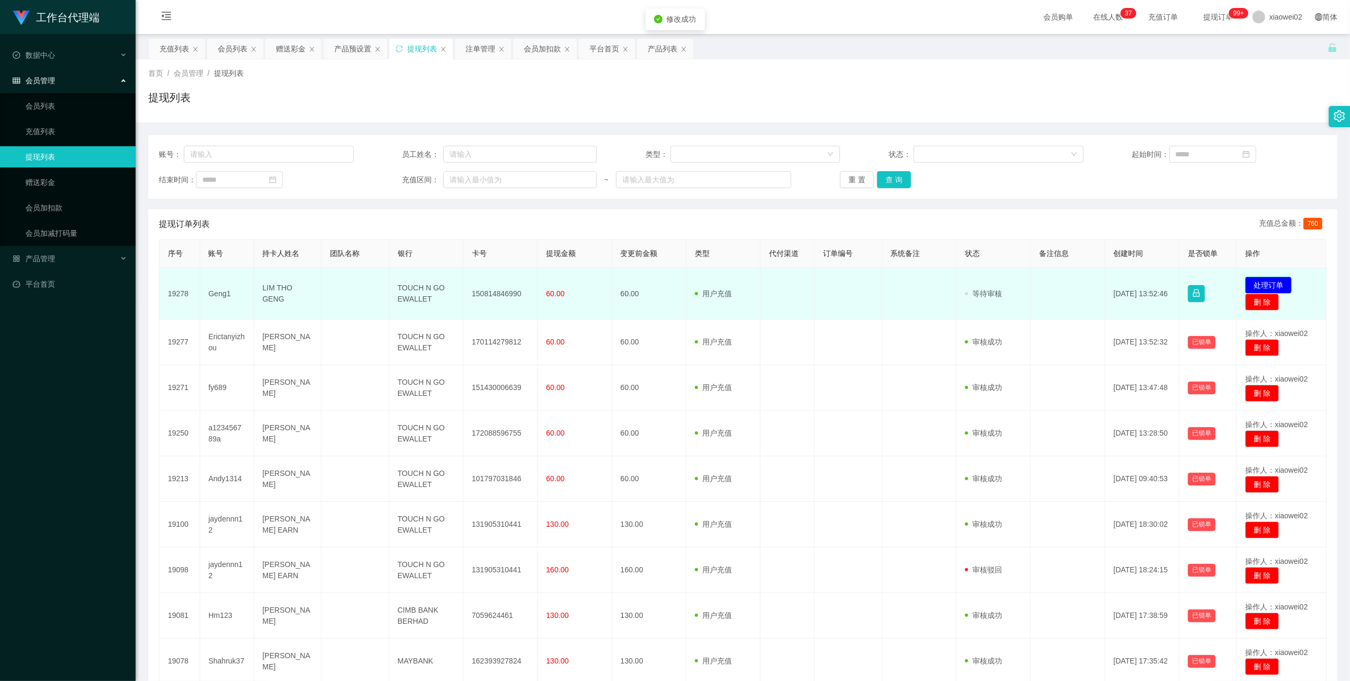
click at [572, 280] on button "处理订单" at bounding box center [1268, 285] width 47 height 17
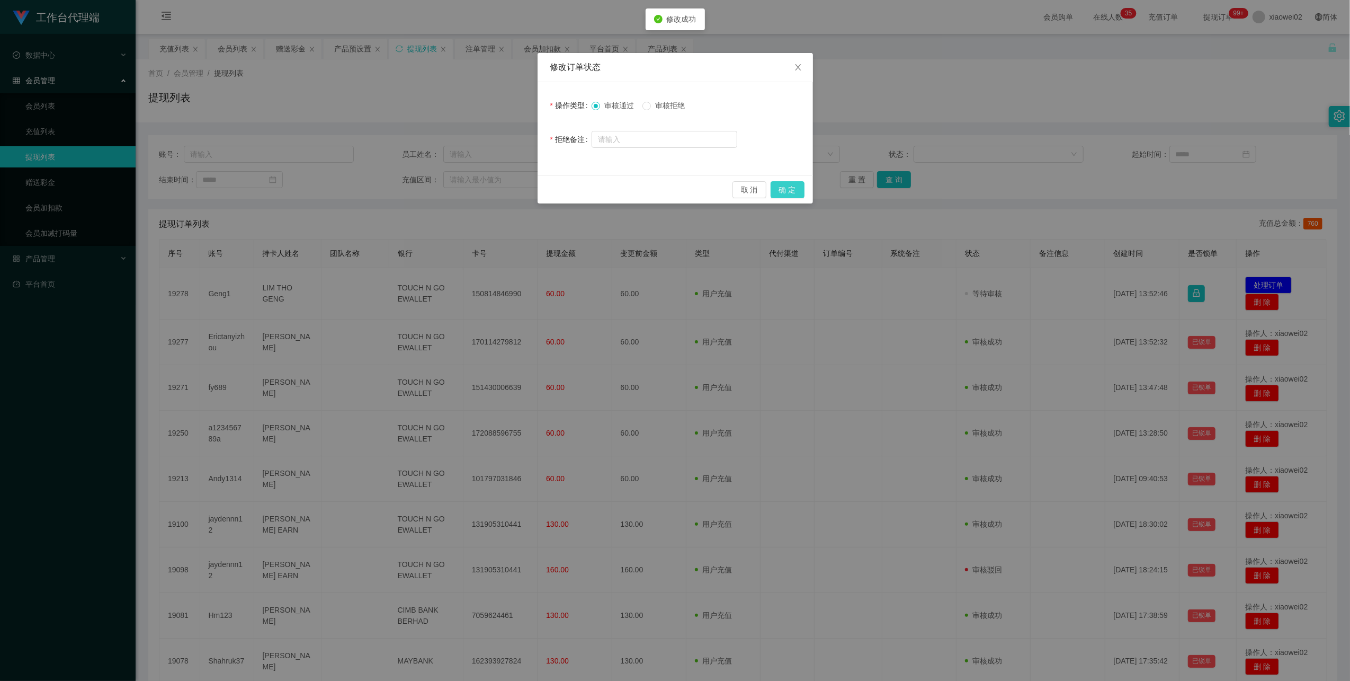
click at [572, 190] on button "确 定" at bounding box center [788, 189] width 34 height 17
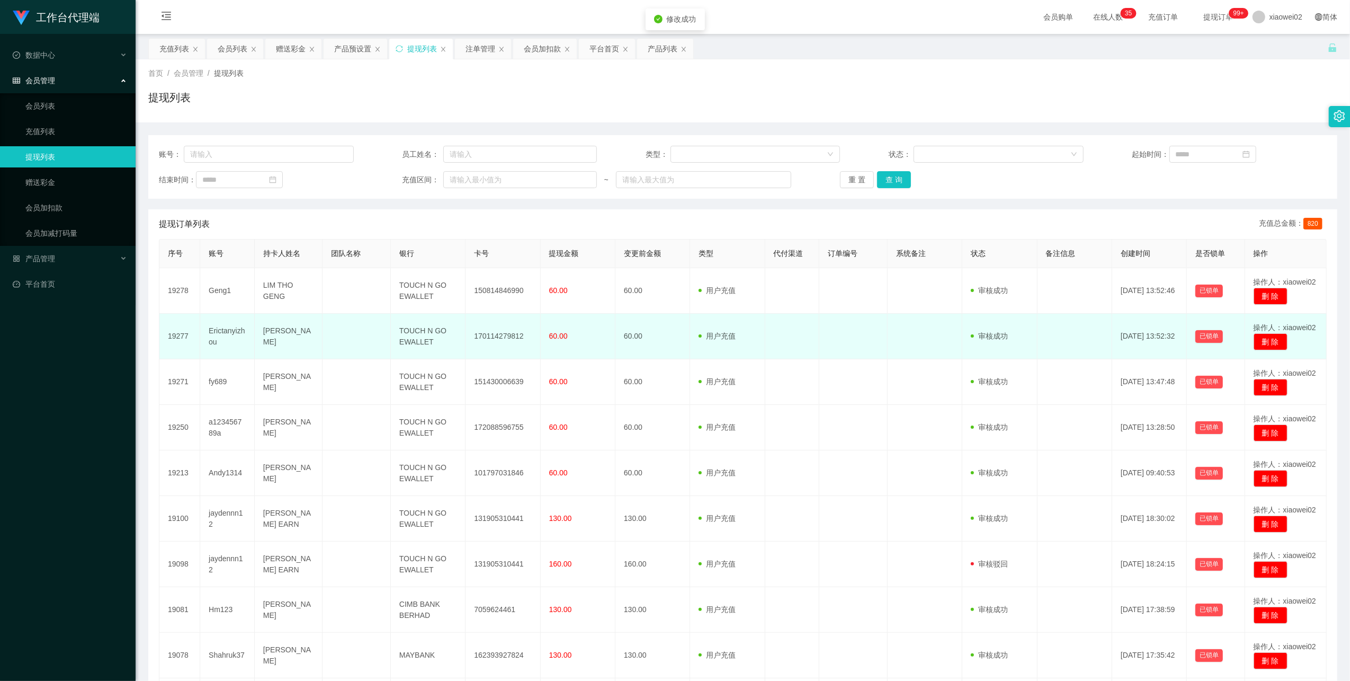
click at [485, 329] on td "170114279812" at bounding box center [503, 337] width 75 height 46
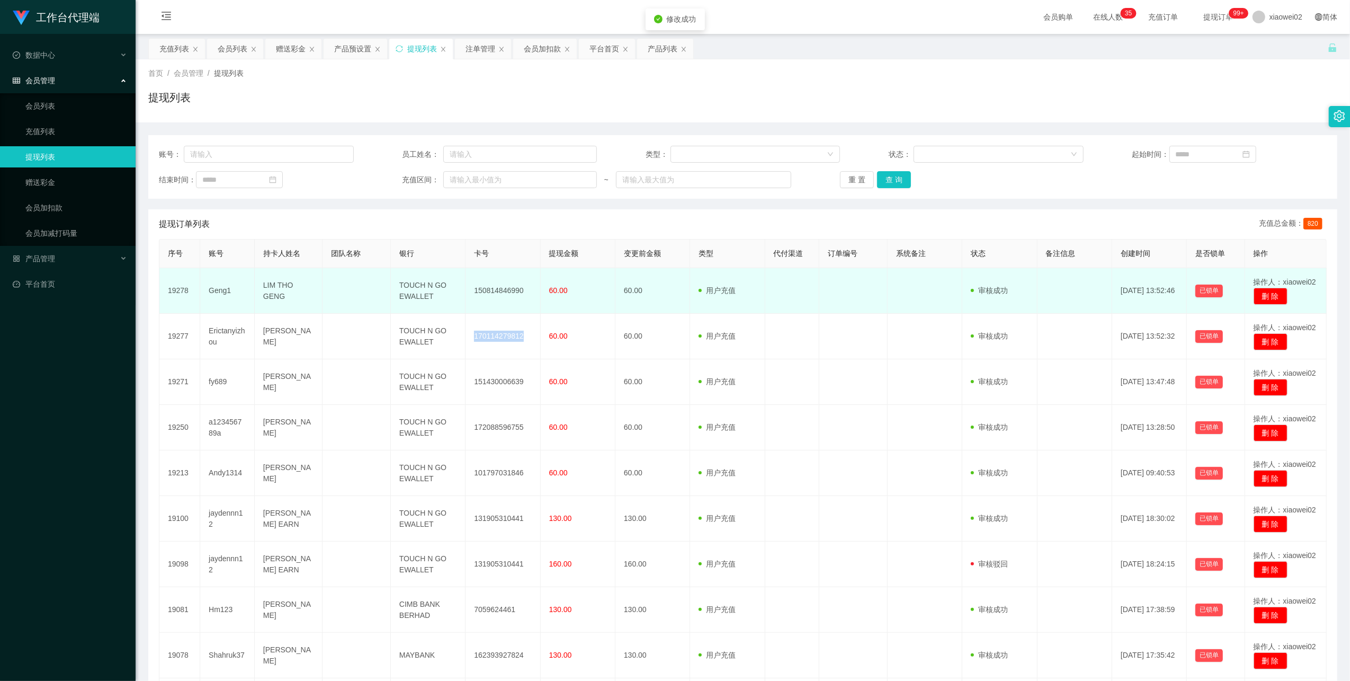
copy td "170114279812"
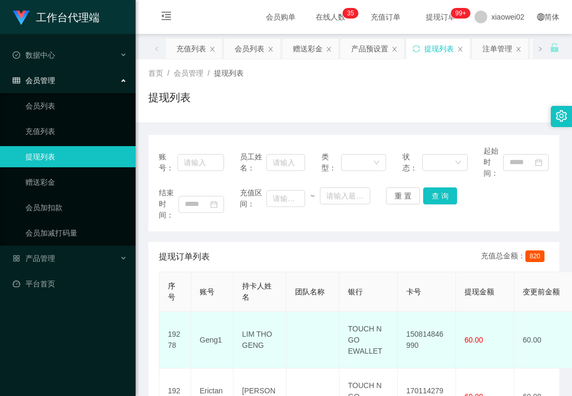
click at [437, 333] on td "150814846990" at bounding box center [427, 340] width 58 height 57
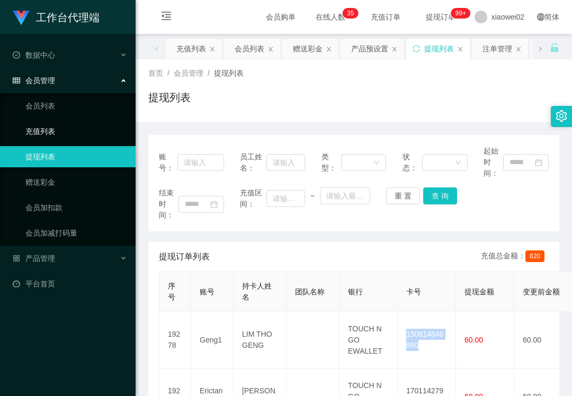
copy td "150814846990"
drag, startPoint x: 44, startPoint y: 255, endPoint x: 53, endPoint y: 258, distance: 9.7
click at [44, 255] on span "产品管理" at bounding box center [34, 258] width 42 height 8
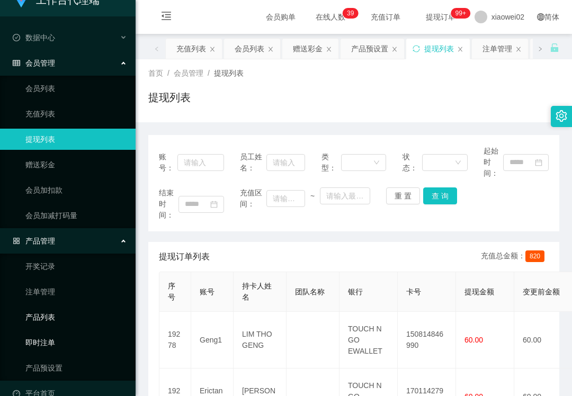
scroll to position [28, 0]
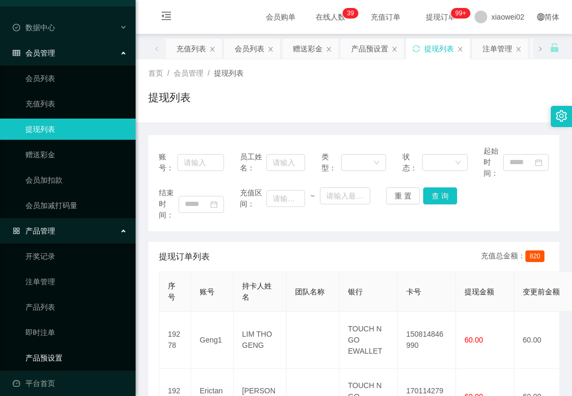
click at [60, 352] on link "产品预设置" at bounding box center [76, 357] width 102 height 21
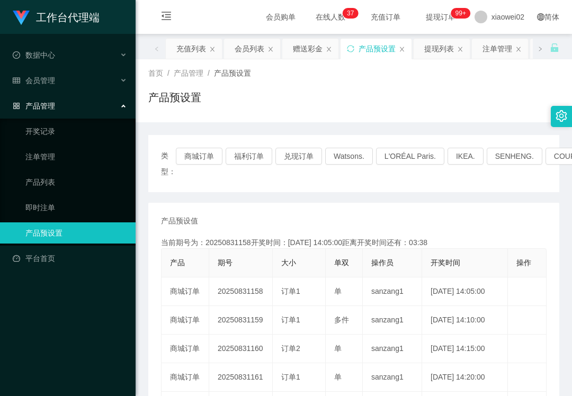
click at [181, 185] on div "类型： 商城订单 福利订单 兑现订单 Watsons. L'ORÉAL Paris. IKEA. [GEOGRAPHIC_DATA]. COURTS." at bounding box center [353, 163] width 411 height 57
click at [56, 70] on div "会员管理" at bounding box center [68, 80] width 136 height 21
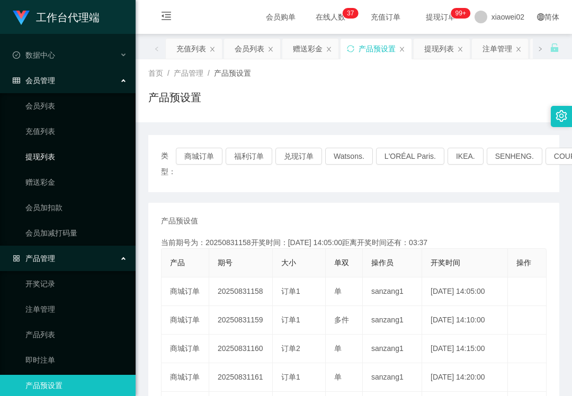
click at [45, 148] on link "提现列表" at bounding box center [76, 156] width 102 height 21
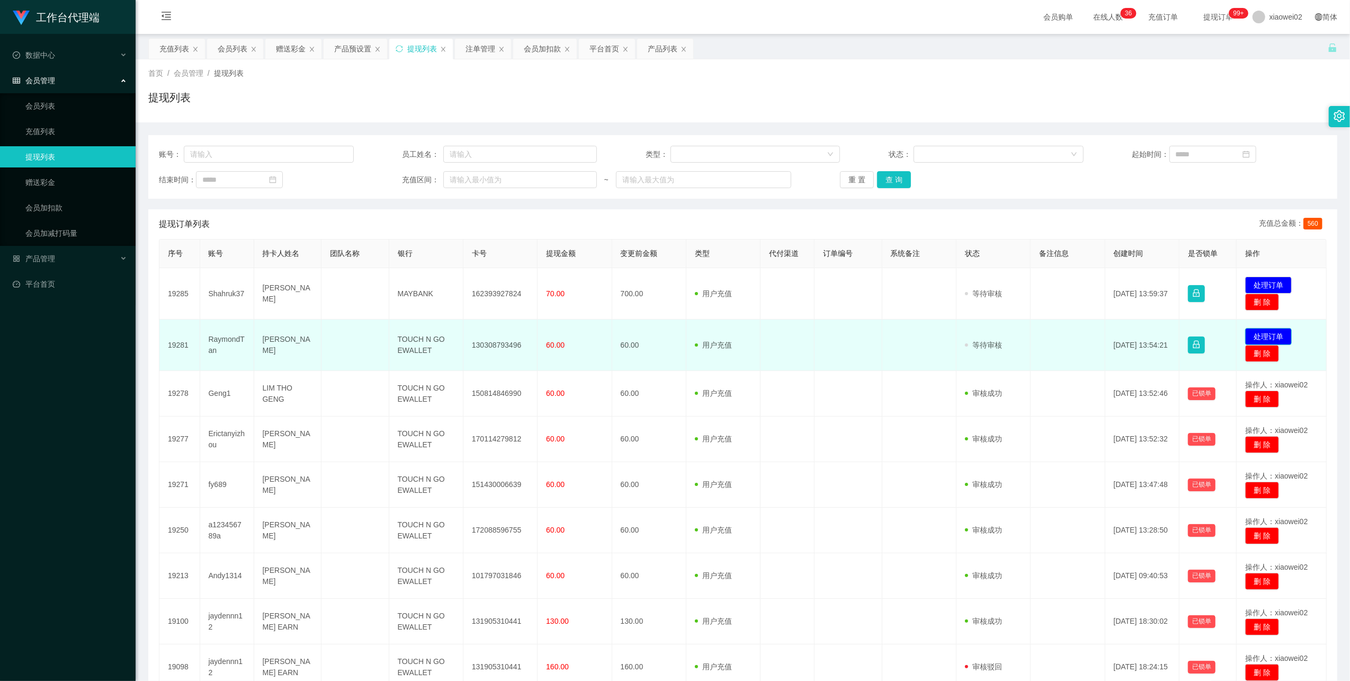
click at [1256, 345] on button "处理订单" at bounding box center [1268, 336] width 47 height 17
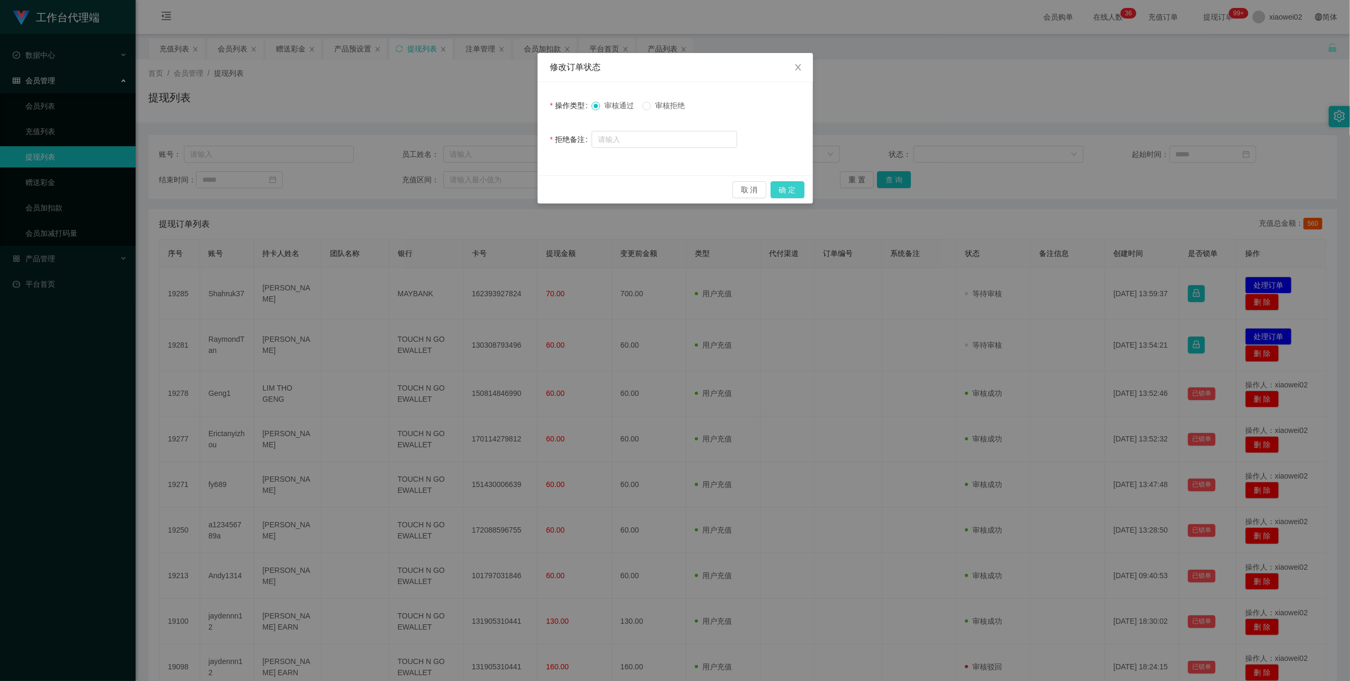
click at [801, 191] on button "确 定" at bounding box center [788, 189] width 34 height 17
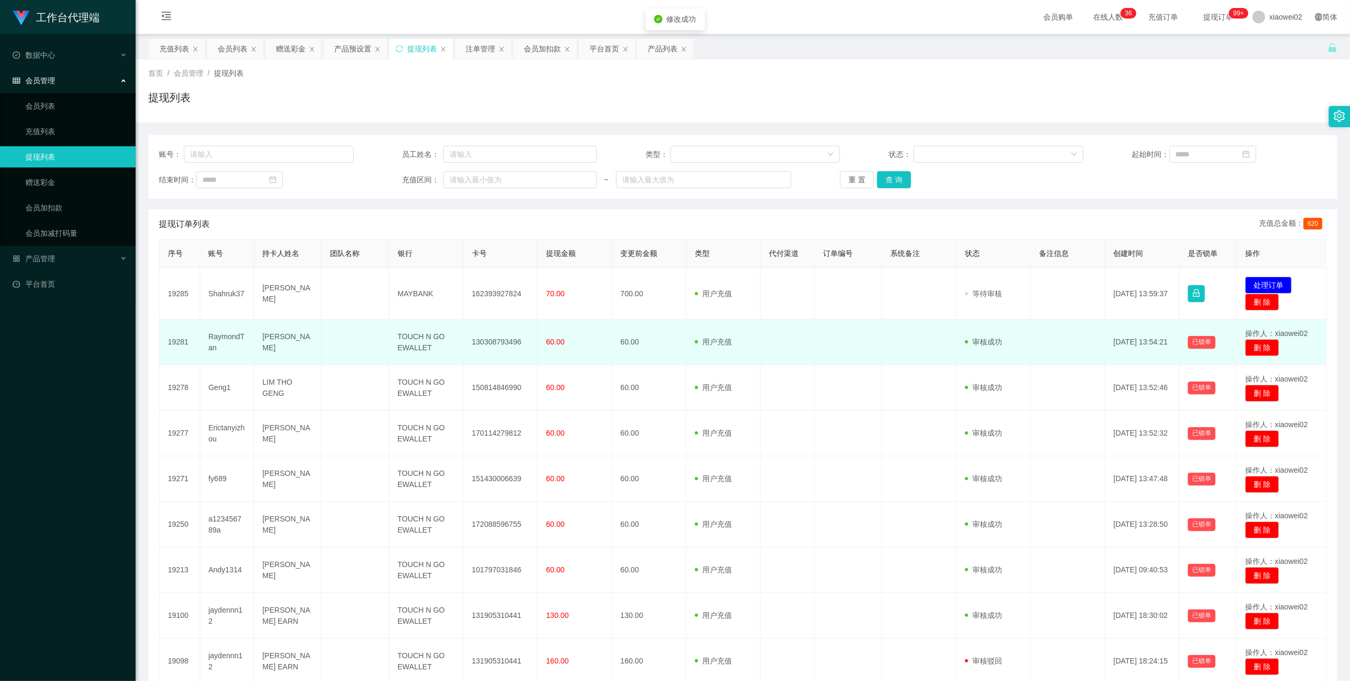
click at [491, 351] on td "130308793496" at bounding box center [500, 342] width 74 height 46
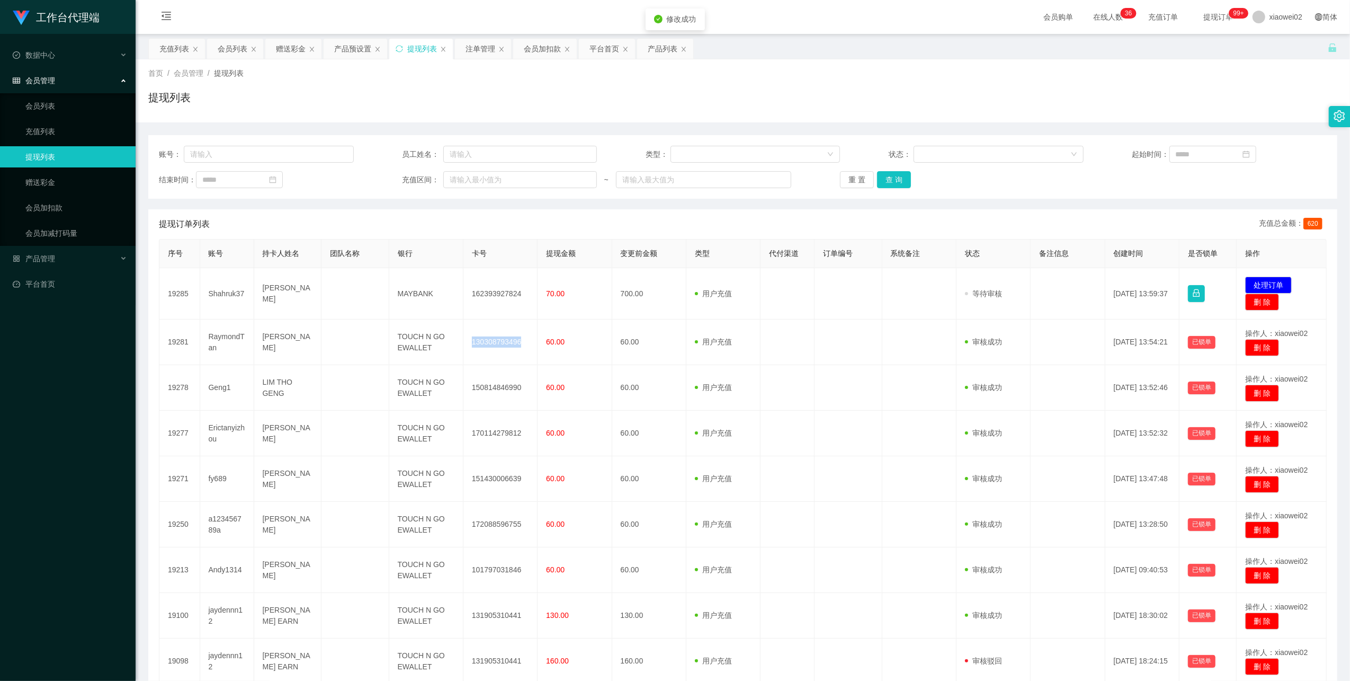
copy td "130308793496"
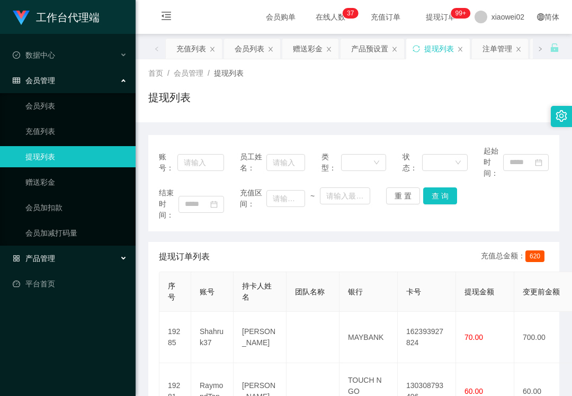
drag, startPoint x: 32, startPoint y: 263, endPoint x: 40, endPoint y: 256, distance: 10.6
click at [33, 263] on div "产品管理" at bounding box center [68, 258] width 136 height 21
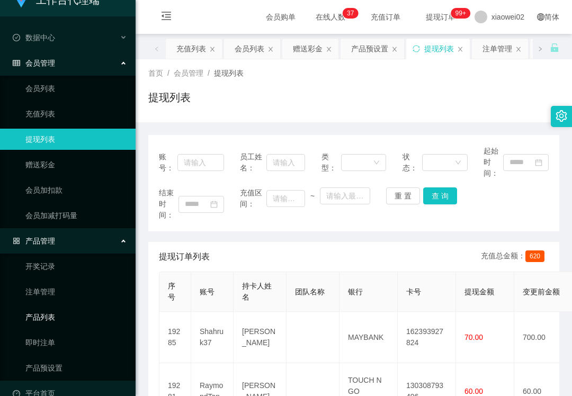
scroll to position [32, 0]
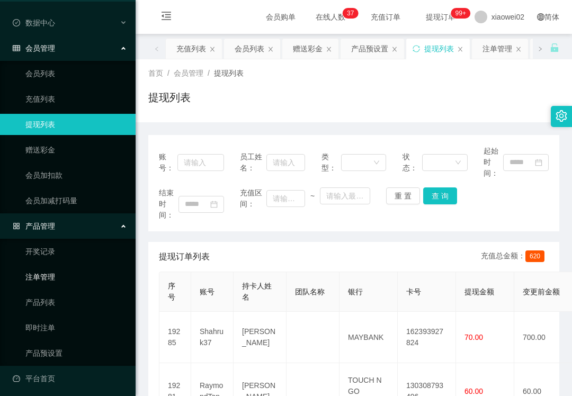
click at [62, 280] on link "注单管理" at bounding box center [76, 276] width 102 height 21
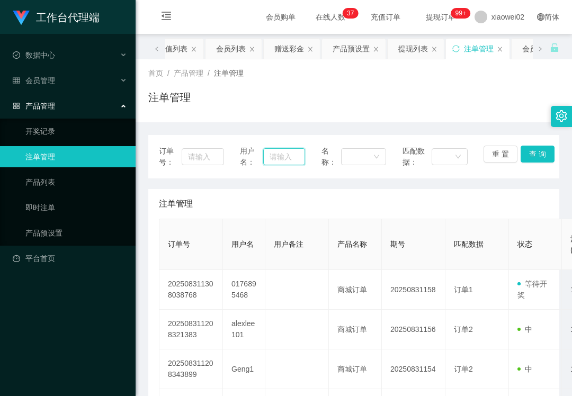
click at [283, 162] on input "text" at bounding box center [283, 156] width 41 height 17
paste input "0176895468"
type input "0176895468"
click at [545, 153] on button "查 询" at bounding box center [538, 154] width 34 height 17
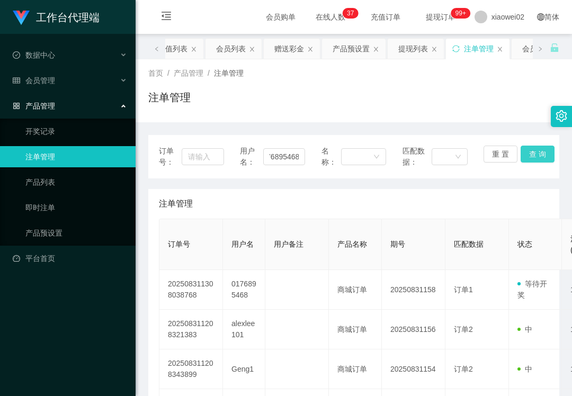
scroll to position [0, 0]
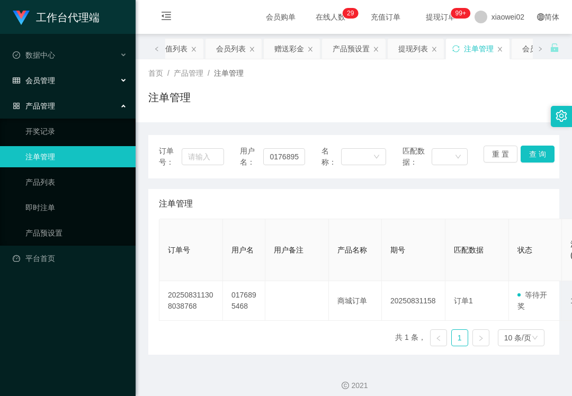
click at [44, 84] on div "会员管理" at bounding box center [68, 80] width 136 height 21
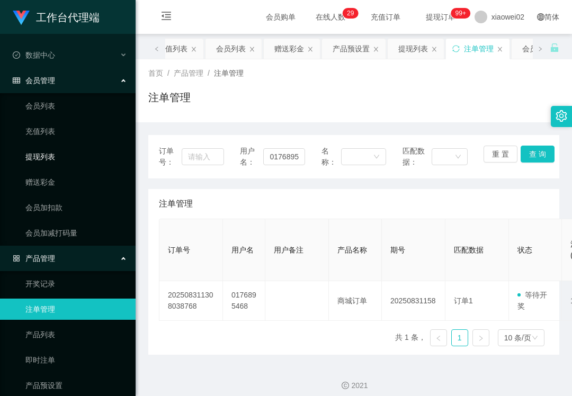
click at [70, 151] on link "提现列表" at bounding box center [76, 156] width 102 height 21
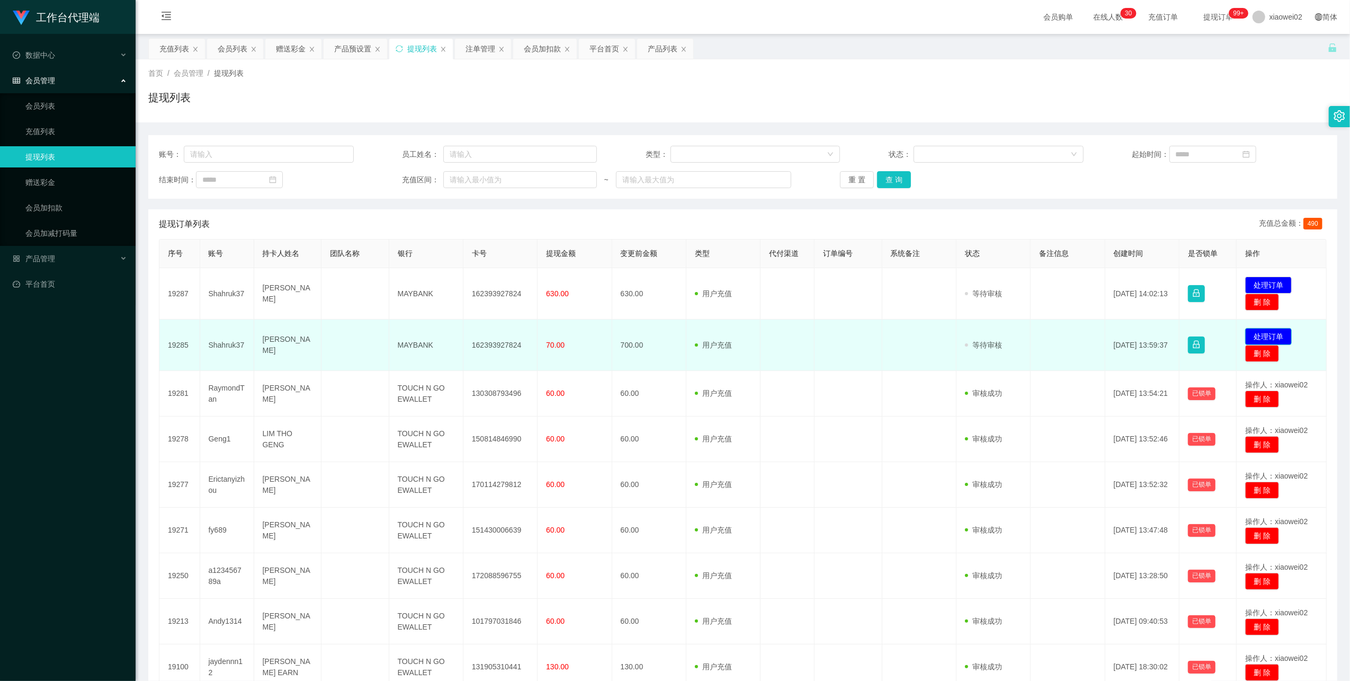
click at [572, 345] on button "处理订单" at bounding box center [1268, 336] width 47 height 17
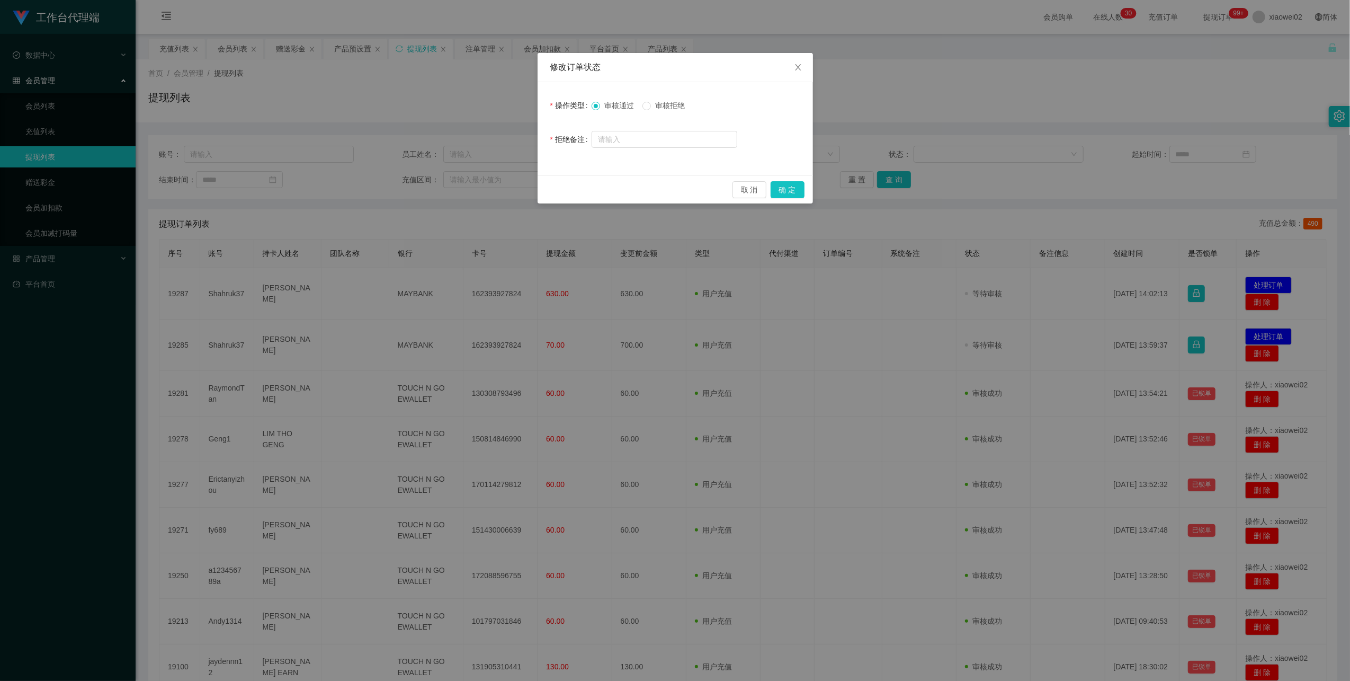
drag, startPoint x: 673, startPoint y: 108, endPoint x: 678, endPoint y: 111, distance: 5.9
click at [572, 108] on span "审核拒绝" at bounding box center [670, 105] width 38 height 8
drag, startPoint x: 788, startPoint y: 183, endPoint x: 848, endPoint y: 189, distance: 59.6
click at [572, 185] on button "确 定" at bounding box center [788, 189] width 34 height 17
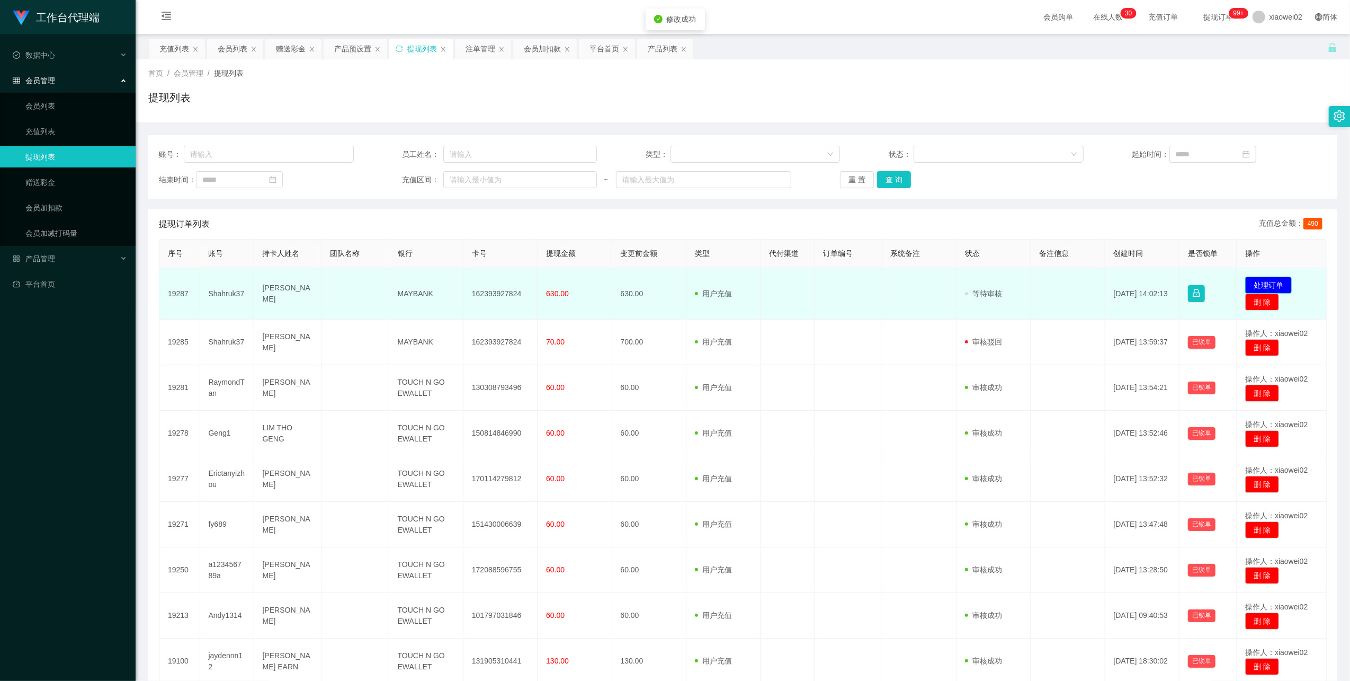
click at [572, 289] on button "处理订单" at bounding box center [1268, 285] width 47 height 17
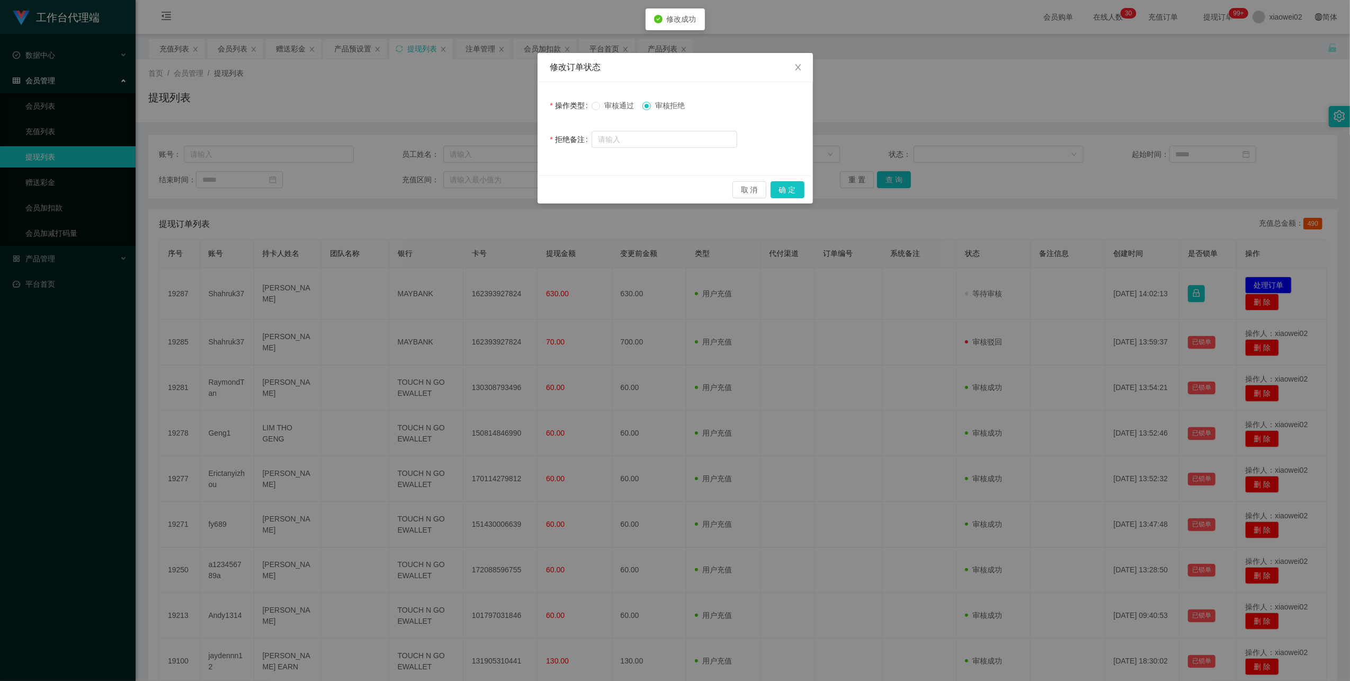
drag, startPoint x: 668, startPoint y: 105, endPoint x: 745, endPoint y: 142, distance: 85.5
click at [572, 105] on span "审核拒绝" at bounding box center [670, 105] width 38 height 8
click at [572, 184] on button "确 定" at bounding box center [788, 189] width 34 height 17
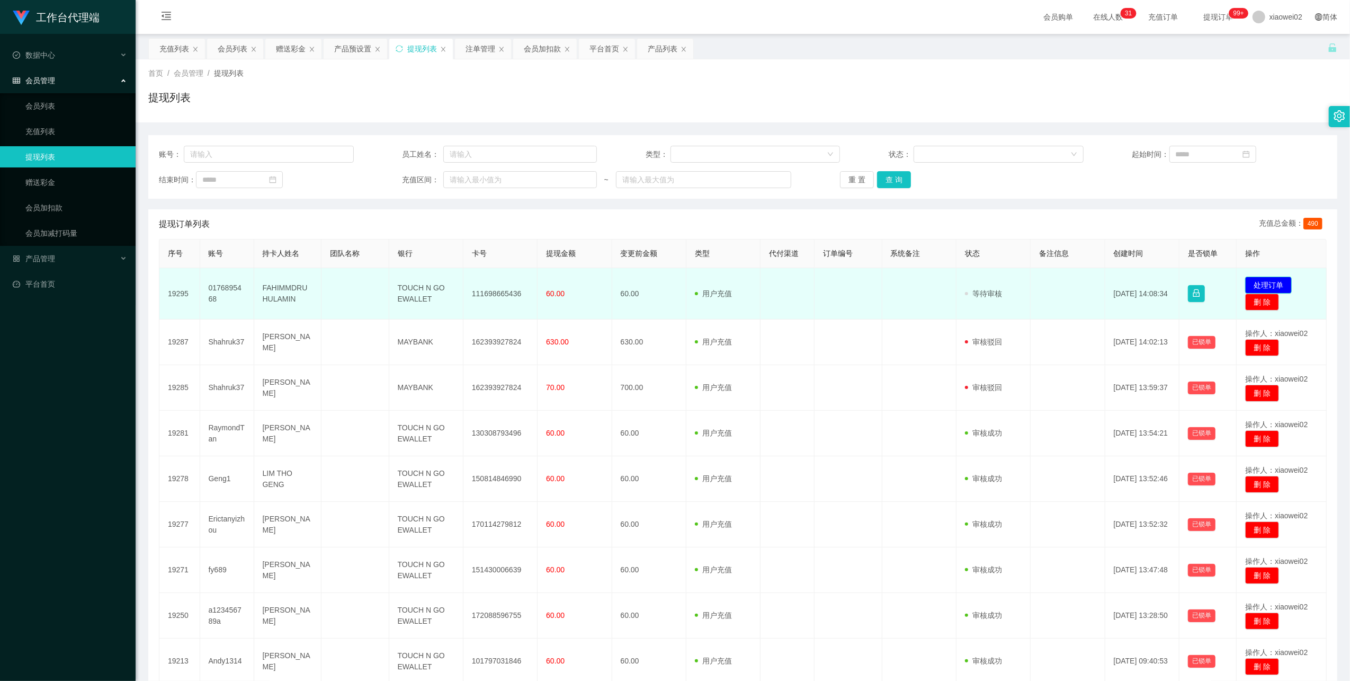
click at [1257, 285] on button "处理订单" at bounding box center [1268, 285] width 47 height 17
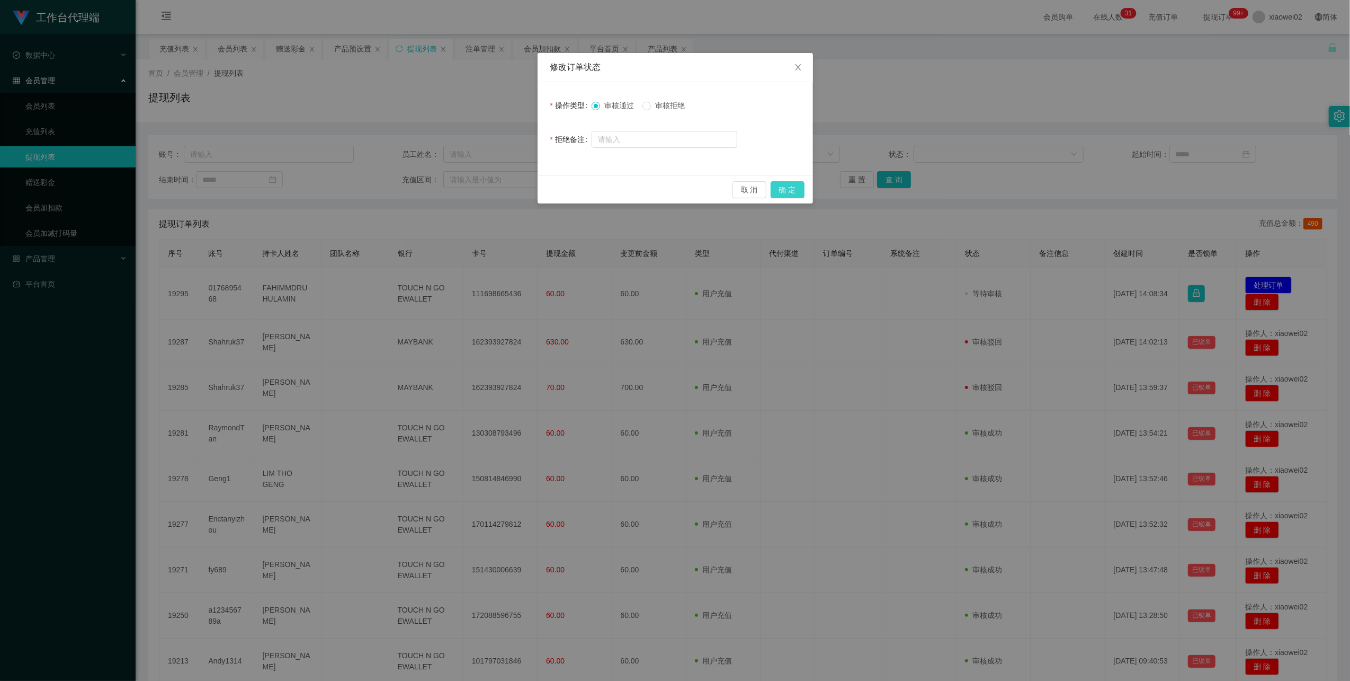
click at [800, 189] on button "确 定" at bounding box center [788, 189] width 34 height 17
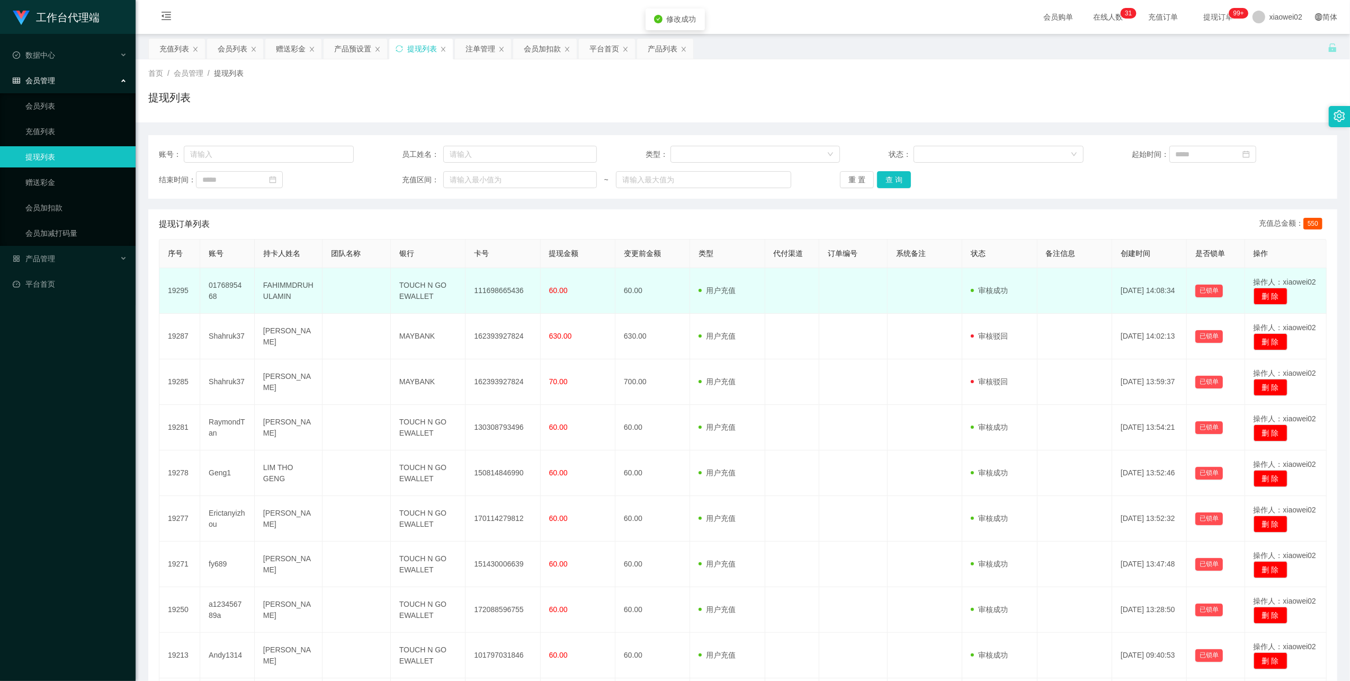
click at [493, 295] on td "111698665436" at bounding box center [503, 291] width 75 height 46
drag, startPoint x: 493, startPoint y: 295, endPoint x: 547, endPoint y: 272, distance: 59.1
click at [495, 295] on td "111698665436" at bounding box center [503, 291] width 75 height 46
copy td "111698665436"
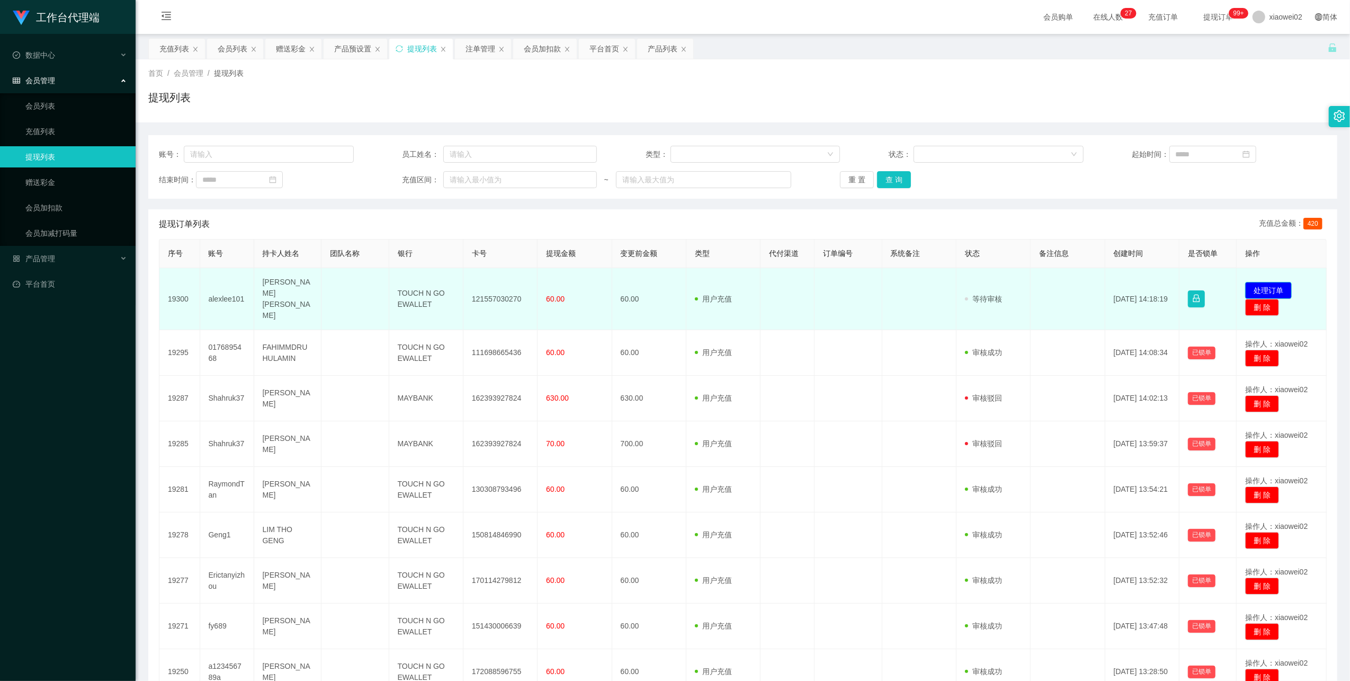
click at [572, 282] on button "处理订单" at bounding box center [1268, 290] width 47 height 17
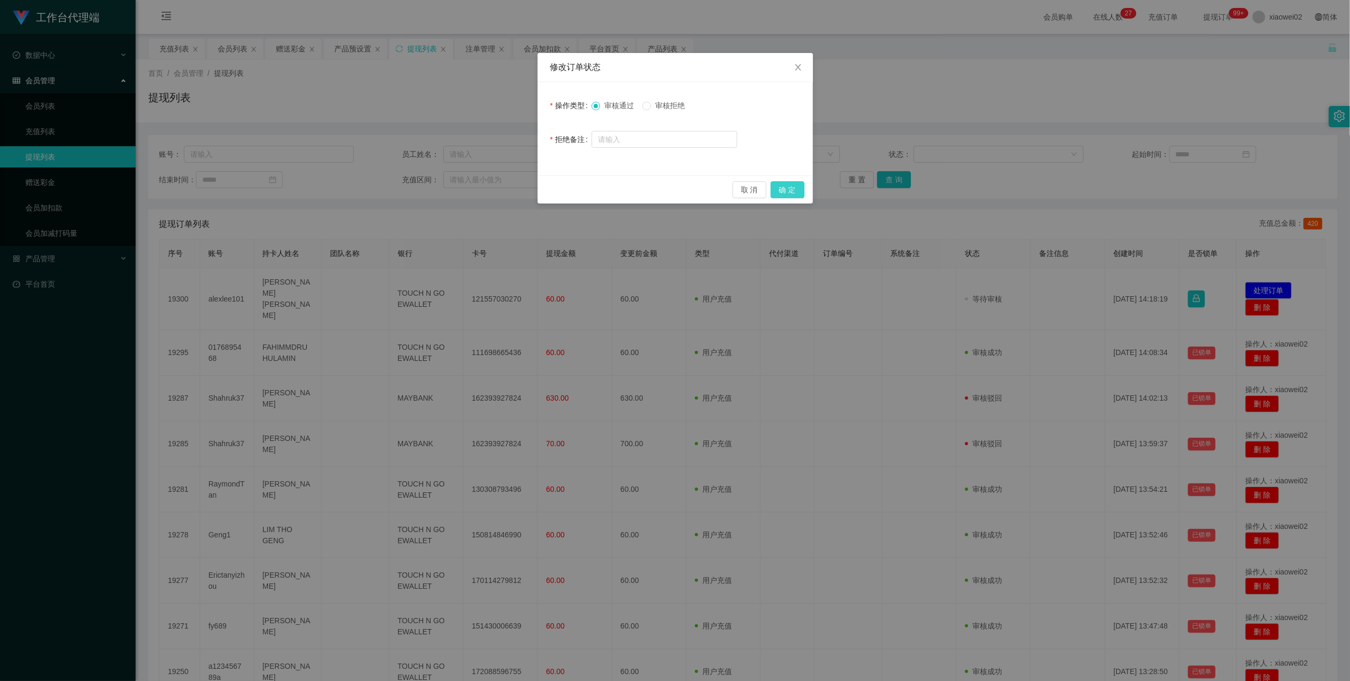
click at [572, 182] on button "确 定" at bounding box center [788, 189] width 34 height 17
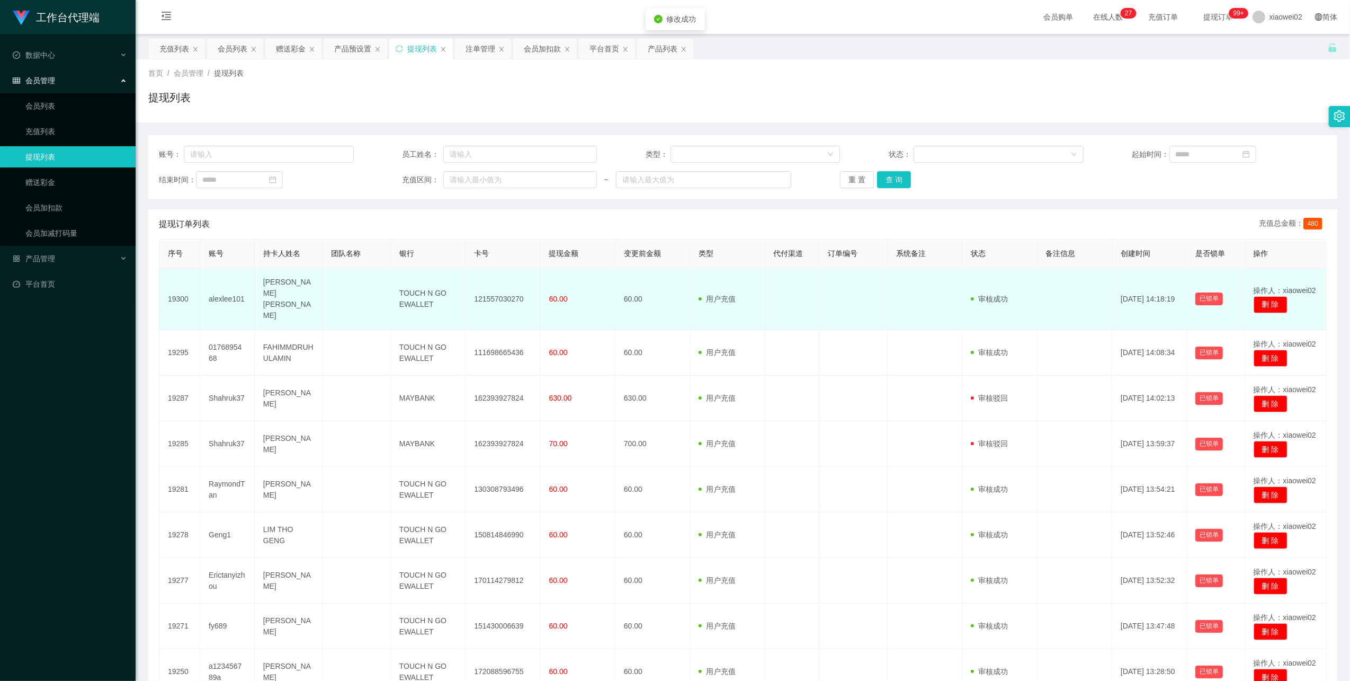
click at [510, 287] on td "121557030270" at bounding box center [503, 299] width 75 height 62
copy td "121557030270"
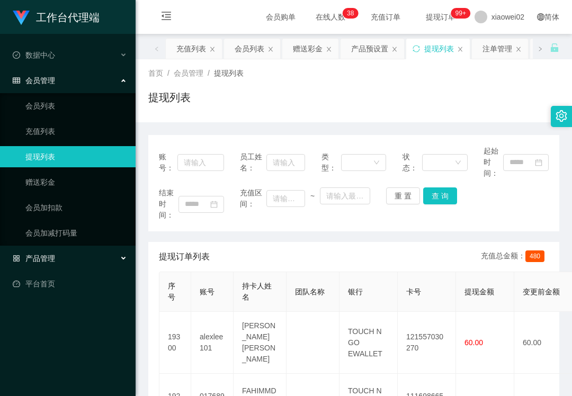
click at [68, 249] on div "产品管理" at bounding box center [68, 258] width 136 height 21
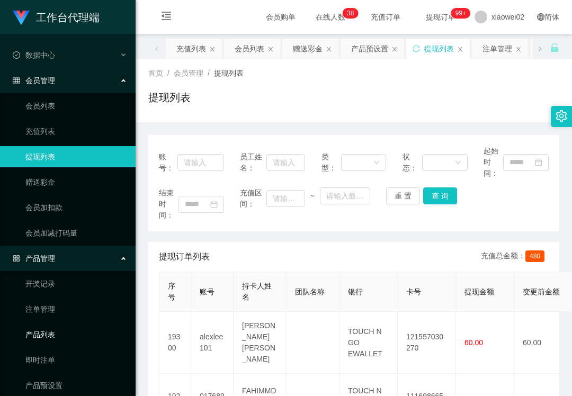
scroll to position [34, 0]
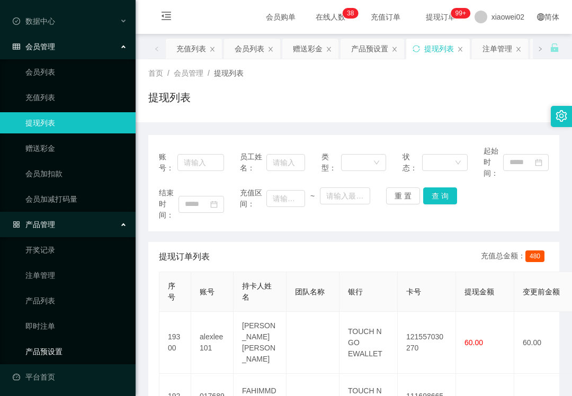
click at [83, 341] on link "产品预设置" at bounding box center [76, 351] width 102 height 21
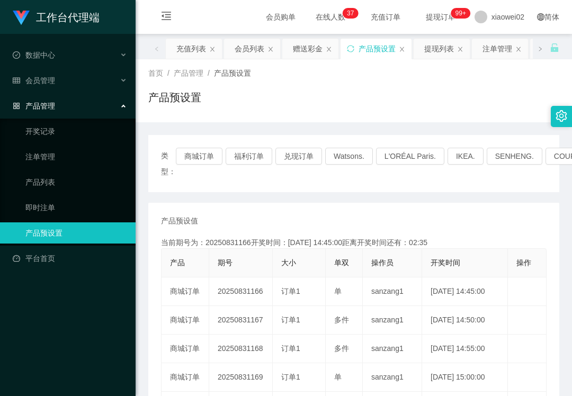
click at [68, 95] on div "产品管理" at bounding box center [68, 105] width 136 height 21
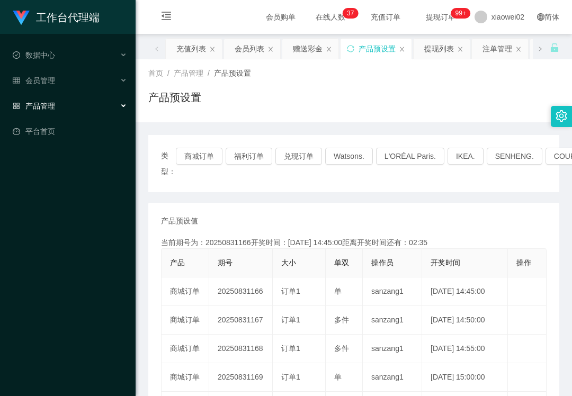
click at [64, 108] on div "产品管理" at bounding box center [68, 105] width 136 height 21
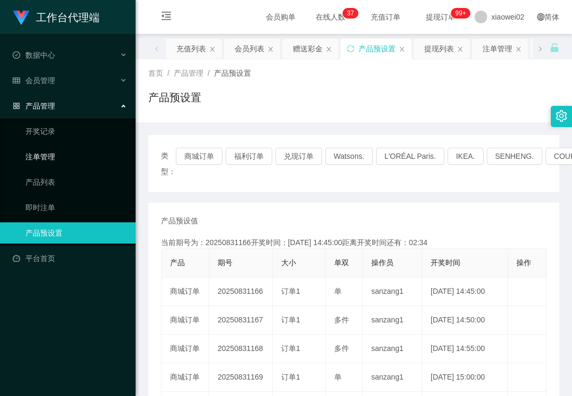
click at [51, 146] on link "注单管理" at bounding box center [76, 156] width 102 height 21
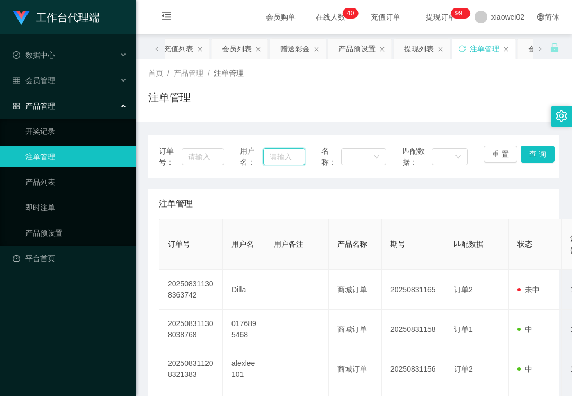
click at [267, 156] on input "text" at bounding box center [283, 156] width 41 height 17
paste input "Dilla"
type input "Dilla"
click at [537, 151] on button "查 询" at bounding box center [538, 154] width 34 height 17
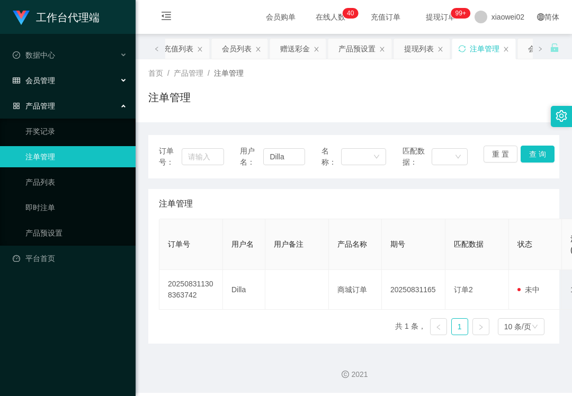
click at [78, 77] on div "会员管理" at bounding box center [68, 80] width 136 height 21
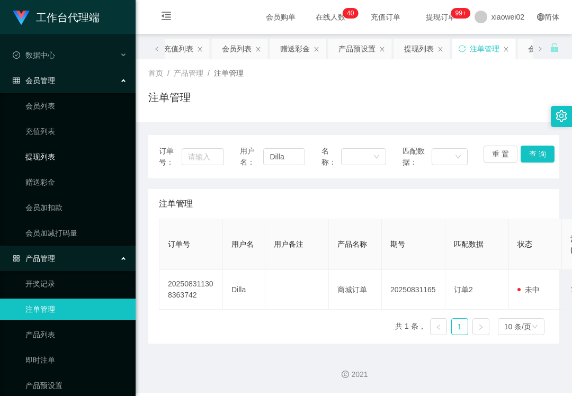
click at [60, 151] on link "提现列表" at bounding box center [76, 156] width 102 height 21
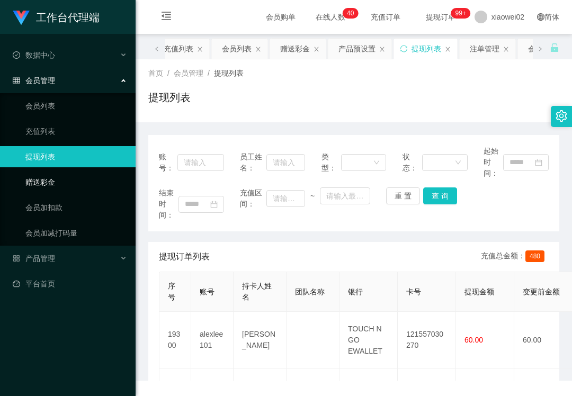
click at [88, 176] on link "赠送彩金" at bounding box center [76, 182] width 102 height 21
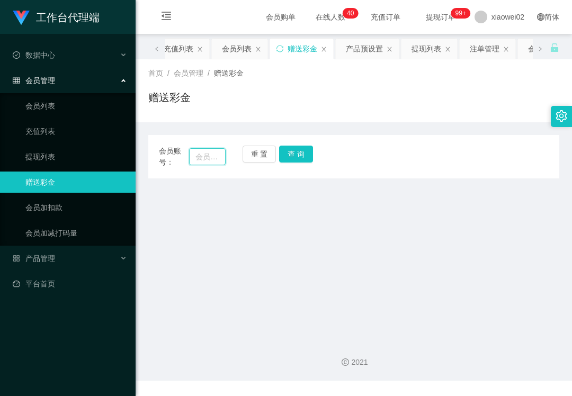
click at [210, 157] on input "text" at bounding box center [207, 156] width 37 height 17
paste input "Dilla"
type input "Dilla"
click at [287, 153] on button "查 询" at bounding box center [296, 154] width 34 height 17
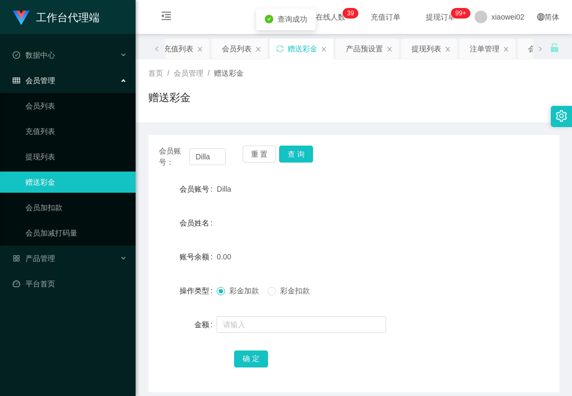
click at [258, 339] on form "会员账号 Dilla 会员姓名 账号余额 0.00 操作类型 彩金加款 彩金扣款 金额 确 定" at bounding box center [353, 274] width 411 height 191
click at [267, 327] on input "text" at bounding box center [302, 324] width 170 height 17
type input "6"
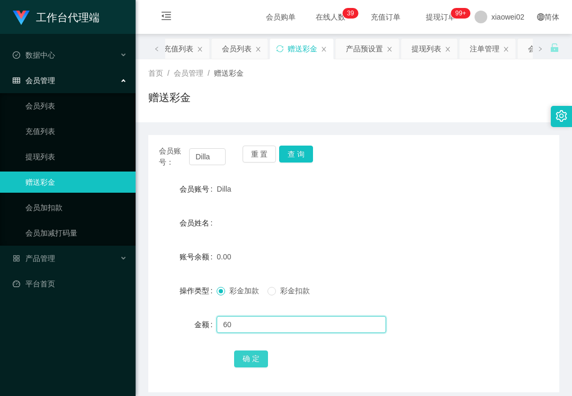
type input "60"
click at [251, 361] on button "确 定" at bounding box center [251, 359] width 34 height 17
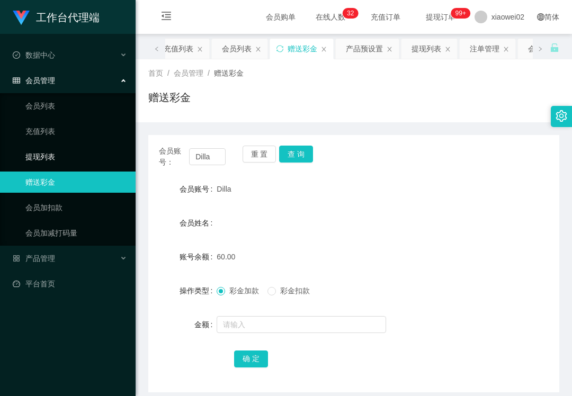
click at [96, 157] on link "提现列表" at bounding box center [76, 156] width 102 height 21
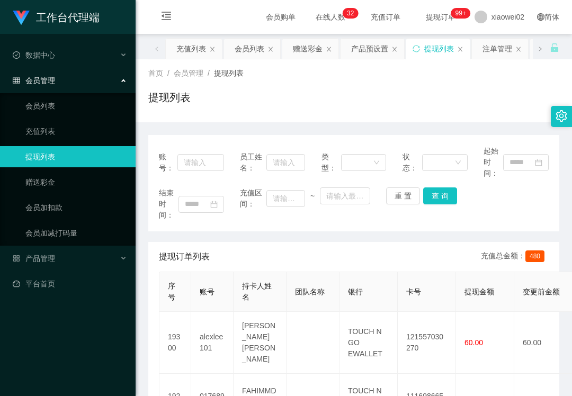
click at [13, 312] on div "工作台代理端 数据中心 会员管理 会员列表 充值列表 提现列表 赠送彩金 会员加扣款 会员加减打码量 产品管理 平台首页" at bounding box center [68, 198] width 136 height 396
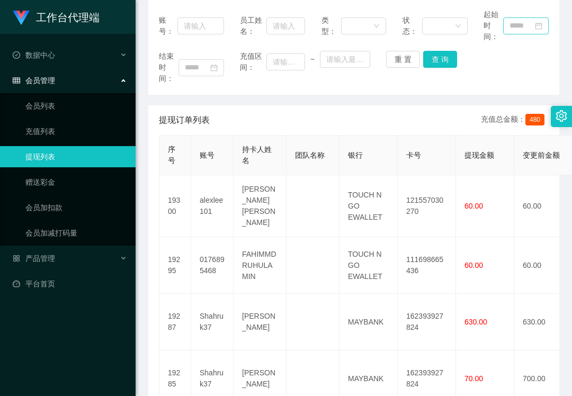
scroll to position [141, 0]
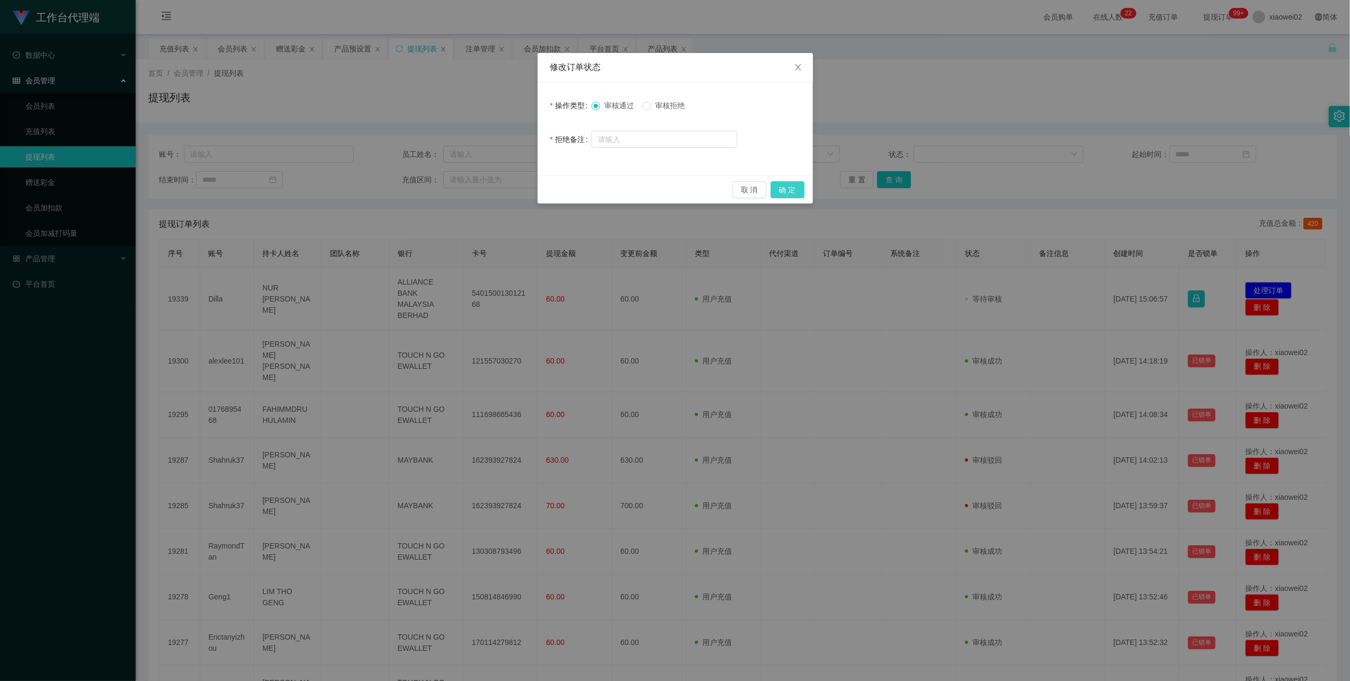
drag, startPoint x: 793, startPoint y: 189, endPoint x: 779, endPoint y: 193, distance: 15.6
click at [793, 189] on button "确 定" at bounding box center [788, 189] width 34 height 17
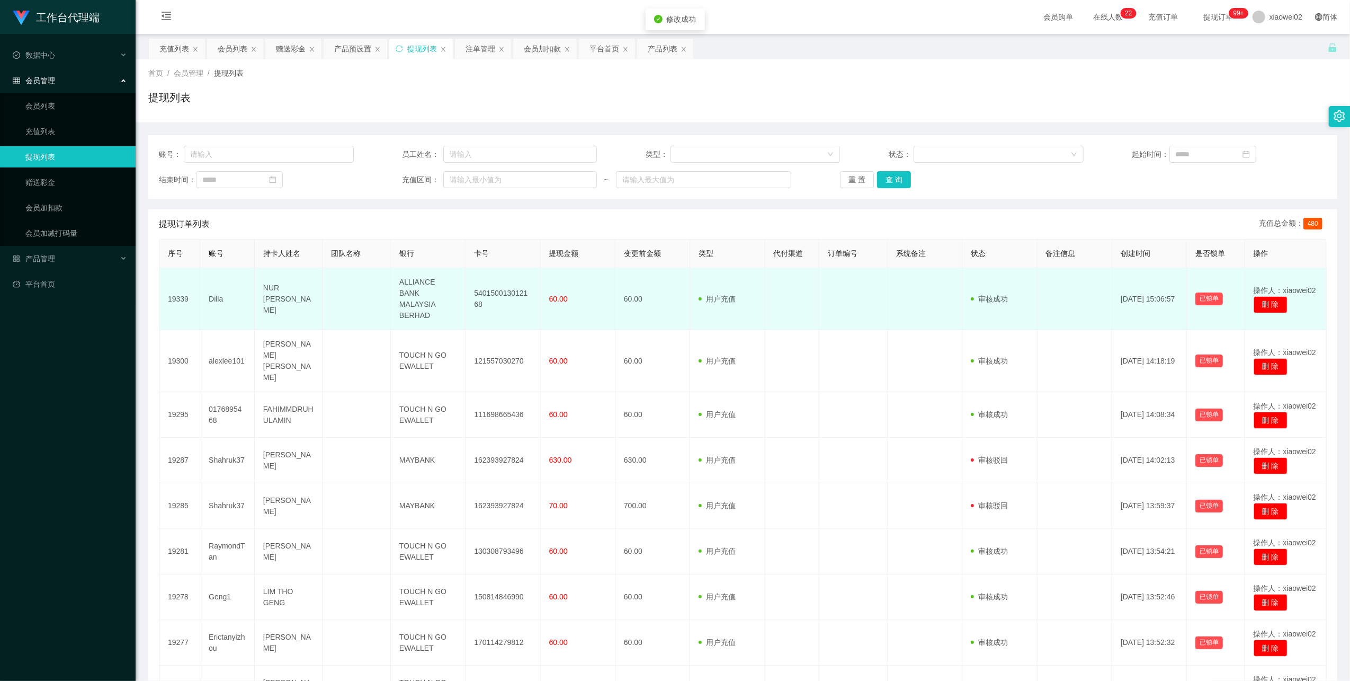
click at [495, 301] on td "540150013012168" at bounding box center [503, 299] width 75 height 62
click at [504, 284] on td "540150013012168" at bounding box center [503, 299] width 75 height 62
click at [504, 286] on td "540150013012168" at bounding box center [503, 299] width 75 height 62
click at [504, 287] on td "540150013012168" at bounding box center [503, 299] width 75 height 62
click at [506, 287] on td "540150013012168" at bounding box center [503, 299] width 75 height 62
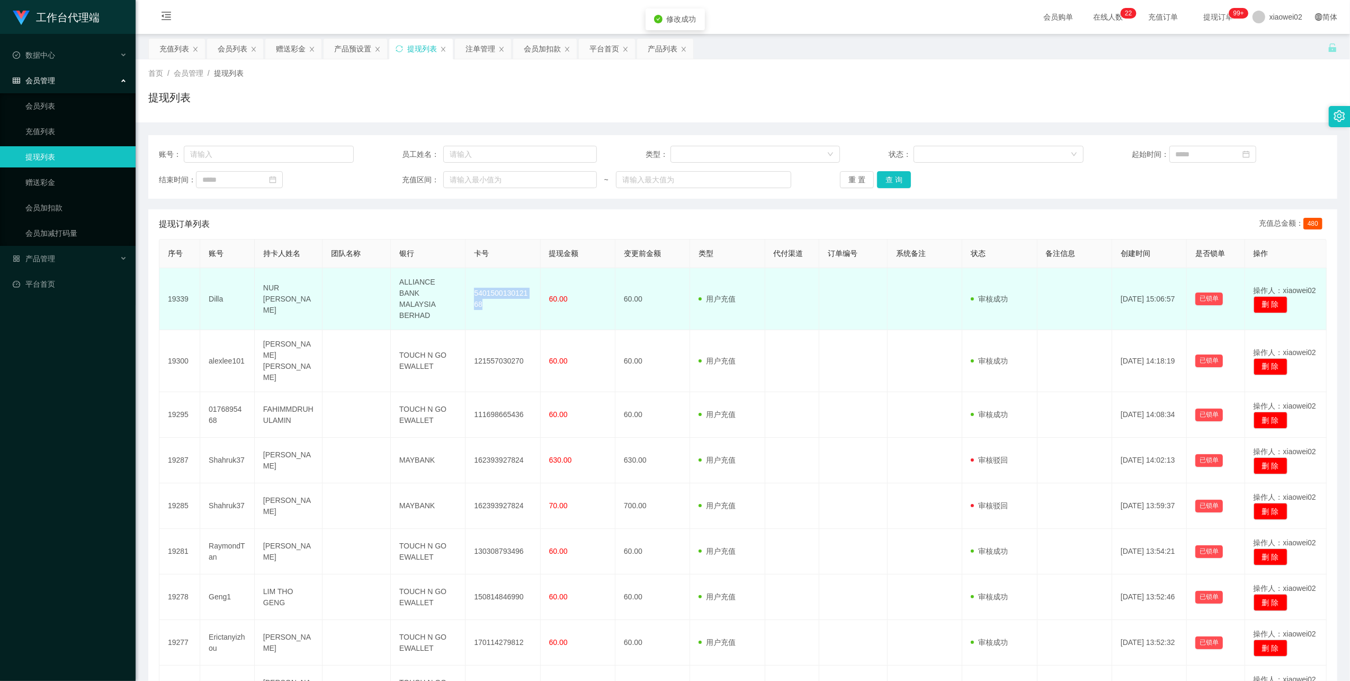
click at [506, 287] on td "540150013012168" at bounding box center [503, 299] width 75 height 62
copy td "540150013012168"
